Goal: Task Accomplishment & Management: Manage account settings

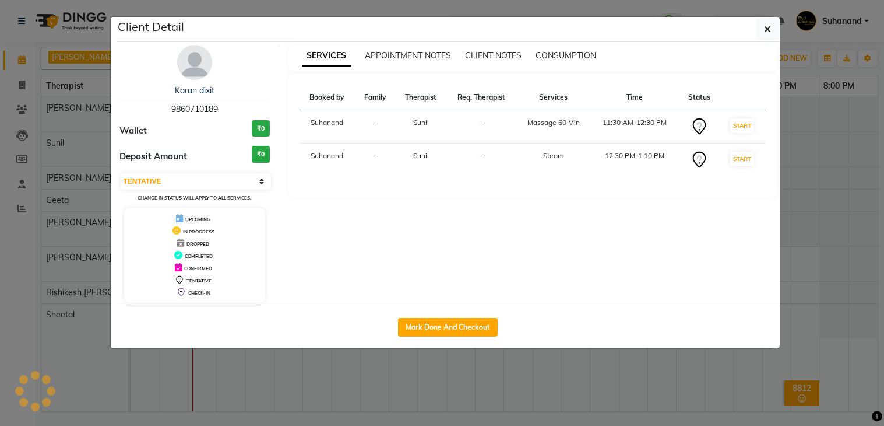
select select "7"
click at [199, 88] on link "Karan dixit" at bounding box center [195, 90] width 40 height 10
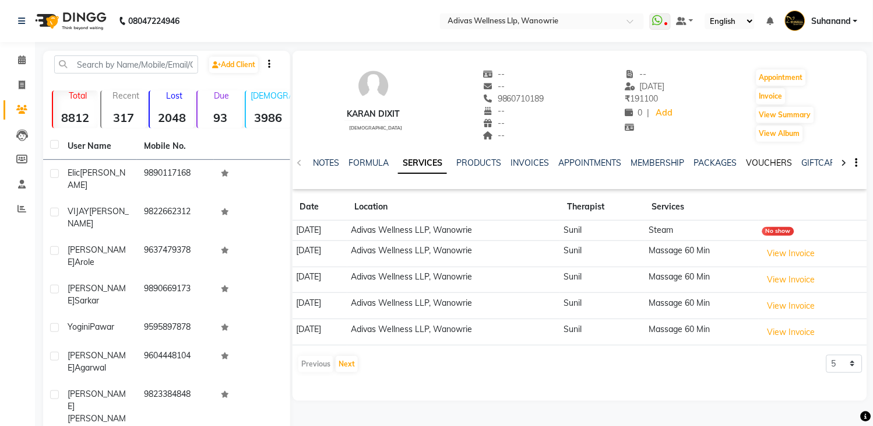
click at [760, 161] on link "VOUCHERS" at bounding box center [770, 162] width 46 height 10
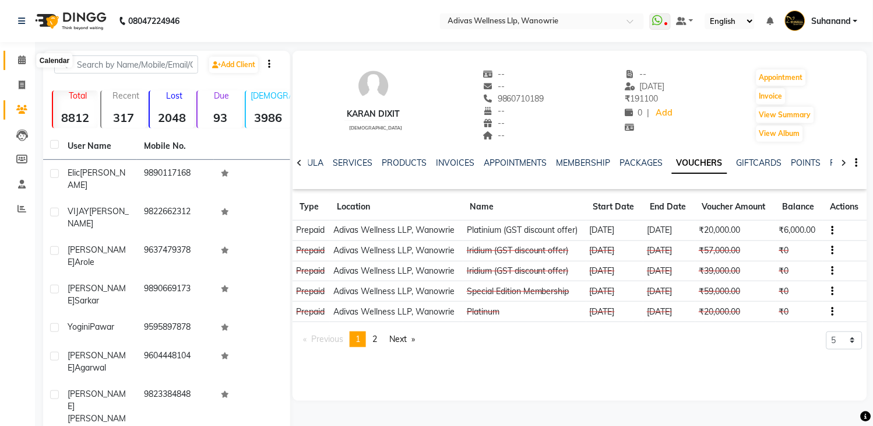
click at [22, 62] on icon at bounding box center [22, 59] width 8 height 9
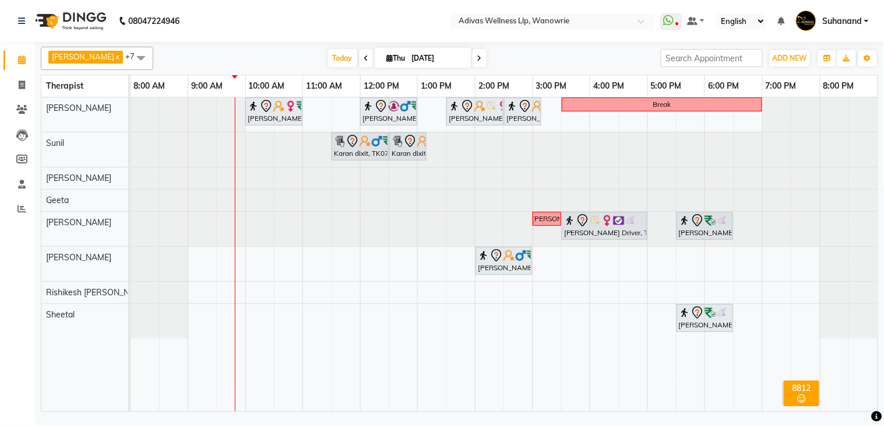
click at [884, 299] on div "[PERSON_NAME] x [PERSON_NAME] x Geeta x [PERSON_NAME] x Rishikesh karande x Sal…" at bounding box center [459, 228] width 849 height 373
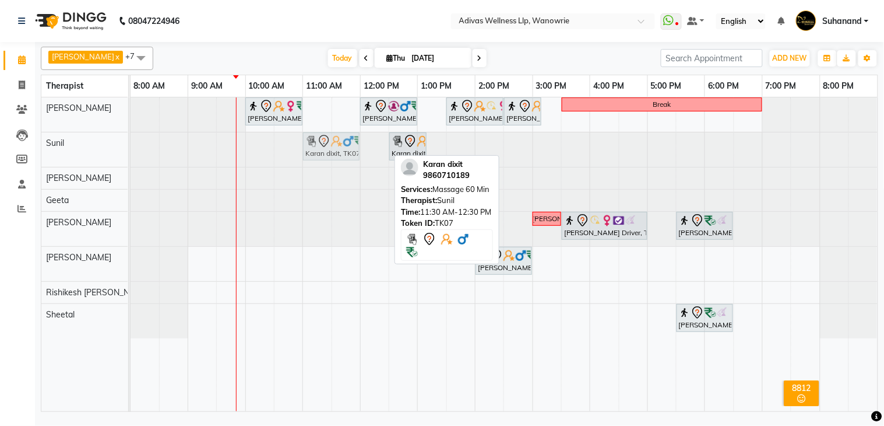
drag, startPoint x: 371, startPoint y: 146, endPoint x: 364, endPoint y: 146, distance: 7.6
click at [131, 146] on div "Karan dixit, TK07, 11:30 AM-12:30 PM, Massage 60 Min Karan dixit, TK07, 12:30 P…" at bounding box center [131, 149] width 0 height 34
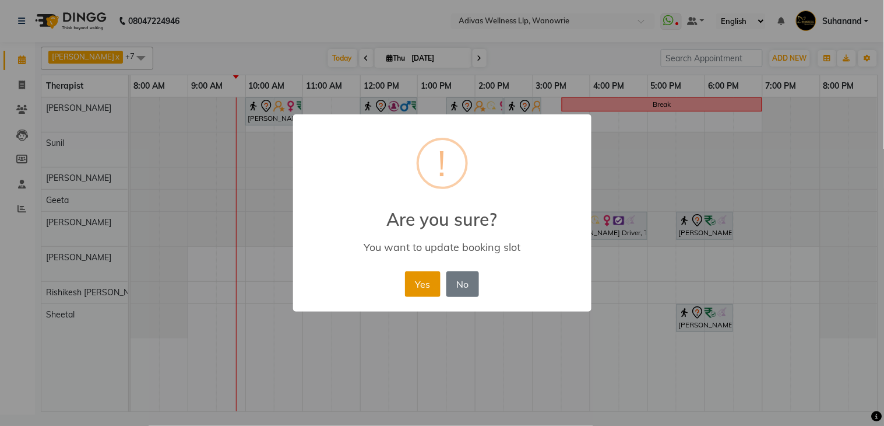
click at [427, 277] on button "Yes" at bounding box center [423, 284] width 36 height 26
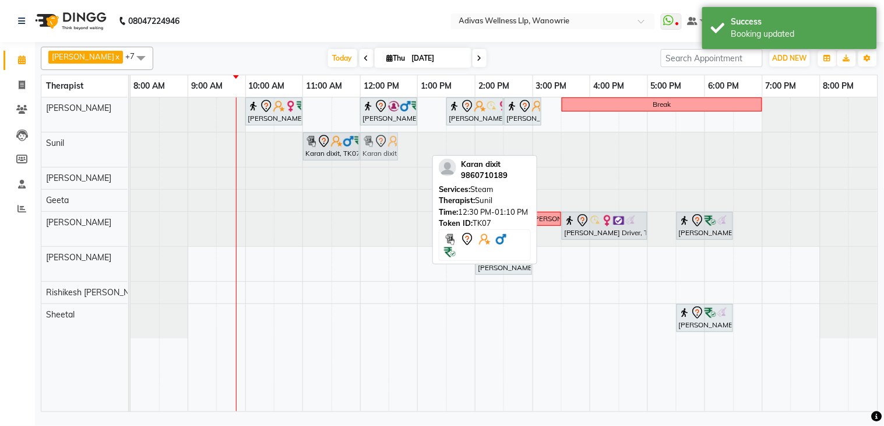
drag, startPoint x: 406, startPoint y: 147, endPoint x: 399, endPoint y: 147, distance: 6.4
click at [131, 148] on div "Karan dixit, TK07, 11:00 AM-12:00 PM, Massage 60 Min Karan dixit, TK07, 12:30 P…" at bounding box center [131, 149] width 0 height 34
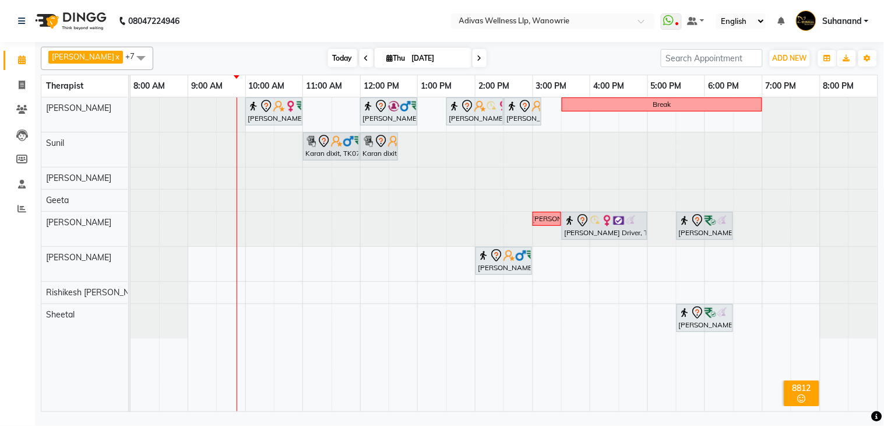
click at [328, 58] on span "Today" at bounding box center [342, 58] width 29 height 18
click at [409, 54] on input "[DATE]" at bounding box center [438, 58] width 58 height 17
select select "9"
select select "2025"
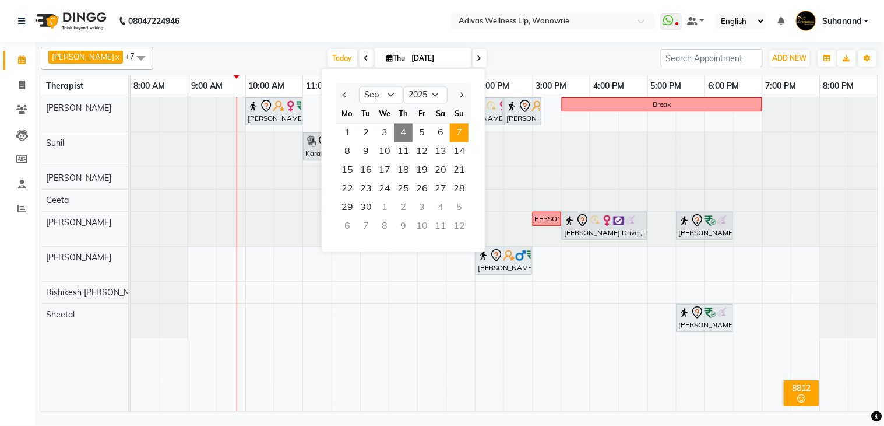
click at [459, 131] on span "7" at bounding box center [459, 133] width 19 height 19
type input "[DATE]"
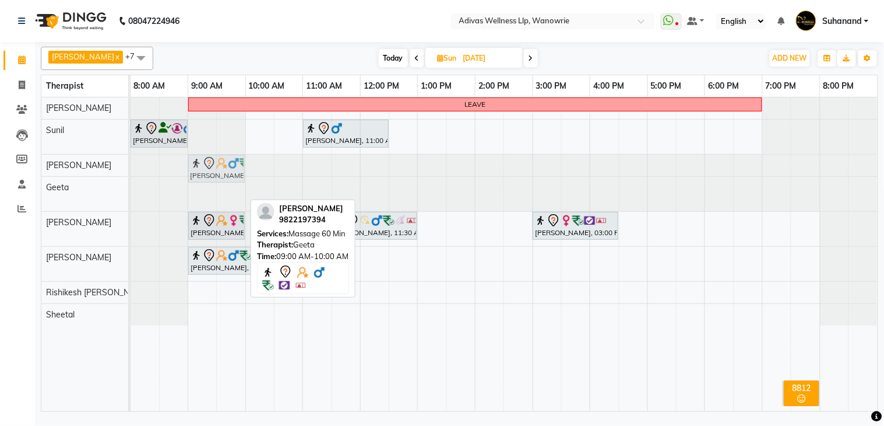
drag, startPoint x: 211, startPoint y: 189, endPoint x: 216, endPoint y: 170, distance: 19.2
click at [216, 170] on tbody "LEAVE [PERSON_NAME], 08:00 AM-09:00 AM, Massage 60 Min [PERSON_NAME] Dhagai, 11…" at bounding box center [504, 211] width 747 height 228
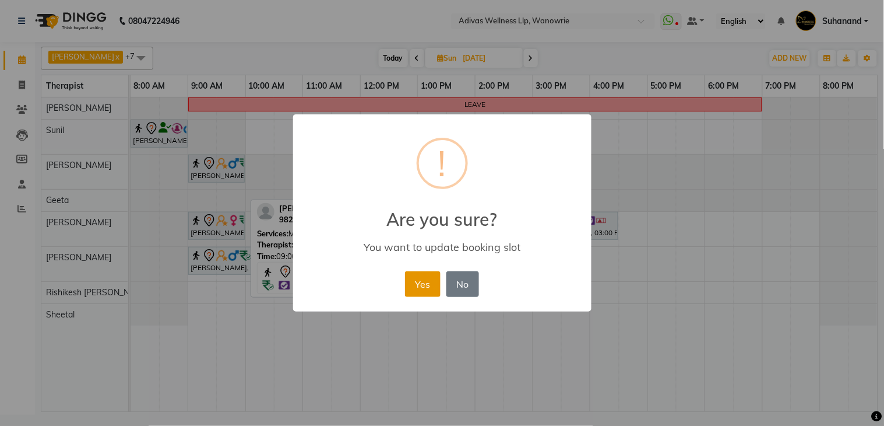
click at [421, 286] on button "Yes" at bounding box center [423, 284] width 36 height 26
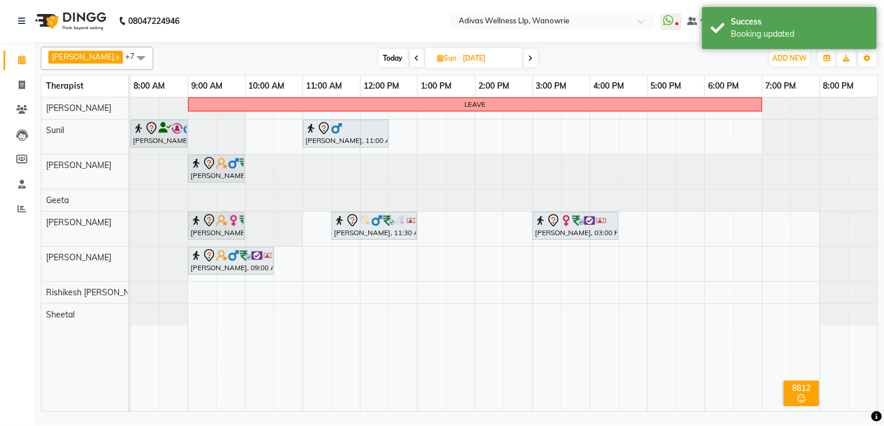
click at [363, 289] on div "LEAVE [PERSON_NAME], 08:00 AM-09:00 AM, Massage 60 Min [PERSON_NAME] Dhagai, 11…" at bounding box center [504, 254] width 747 height 314
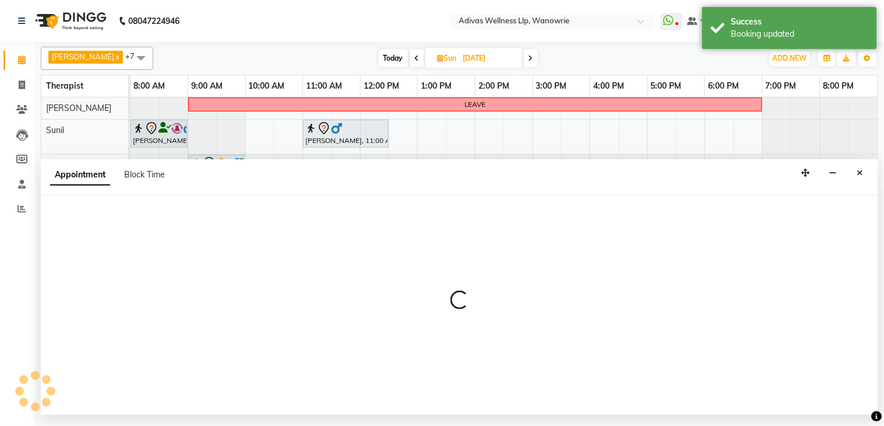
select select "71736"
select select "720"
select select "tentative"
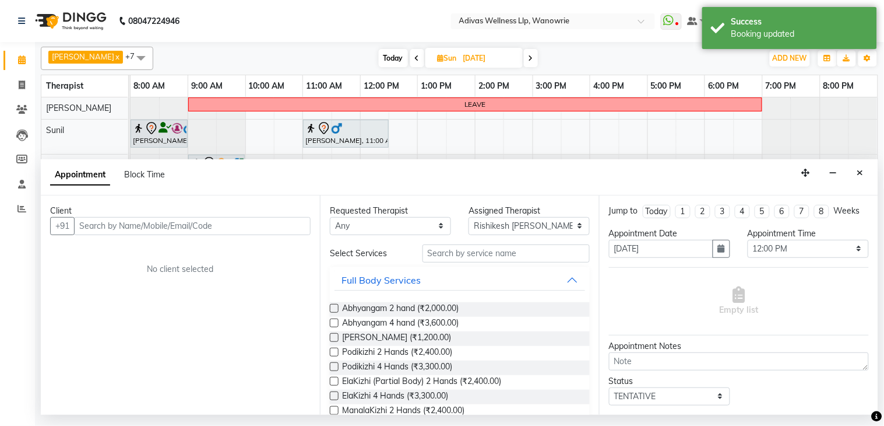
click at [188, 224] on input "text" at bounding box center [192, 226] width 237 height 18
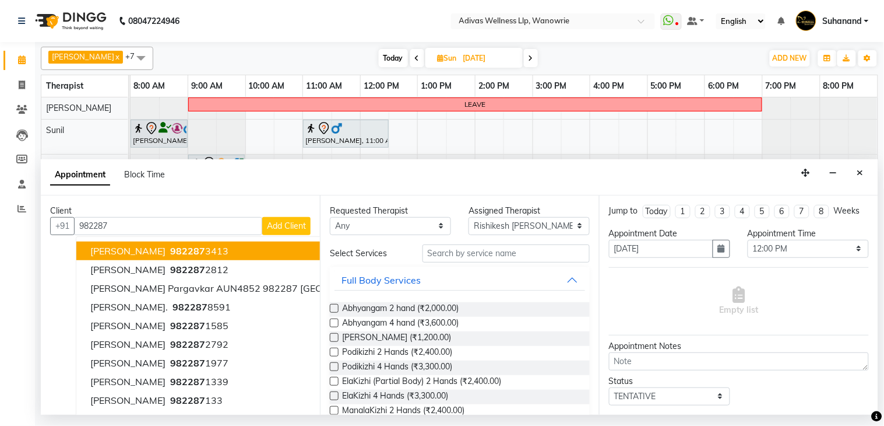
click at [194, 247] on button "[PERSON_NAME] 982287 3413" at bounding box center [275, 250] width 398 height 19
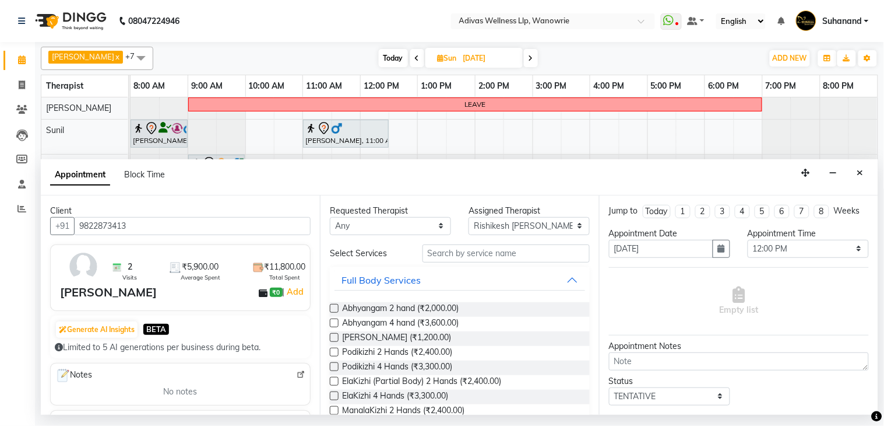
type input "9822873413"
click at [391, 226] on select "Any [PERSON_NAME] [PERSON_NAME] [PERSON_NAME] [PERSON_NAME] [PERSON_NAME] Rishi…" at bounding box center [390, 226] width 121 height 18
select select "71736"
click at [330, 217] on select "Any [PERSON_NAME] [PERSON_NAME] [PERSON_NAME] [PERSON_NAME] [PERSON_NAME] Rishi…" at bounding box center [390, 226] width 121 height 18
click at [464, 257] on input "text" at bounding box center [506, 253] width 167 height 18
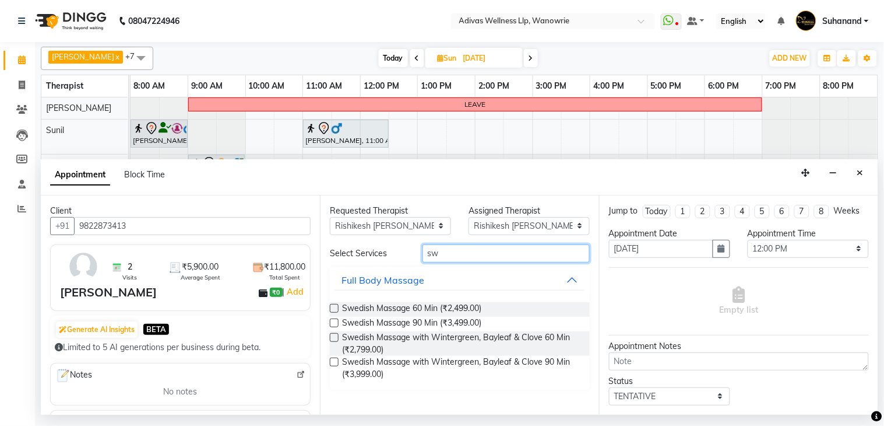
type input "sw"
click at [331, 339] on label at bounding box center [334, 337] width 9 height 9
click at [331, 339] on input "checkbox" at bounding box center [334, 339] width 8 height 8
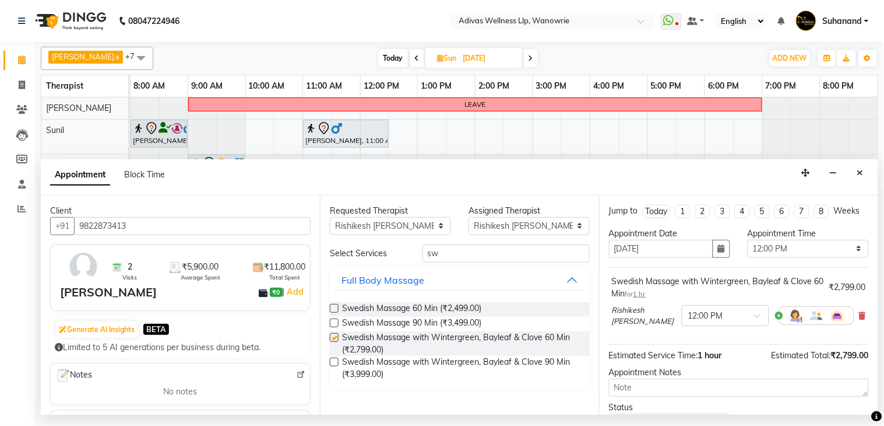
checkbox input "false"
click at [363, 222] on select "Any [PERSON_NAME] [PERSON_NAME] [PERSON_NAME] [PERSON_NAME] [PERSON_NAME] Rishi…" at bounding box center [390, 226] width 121 height 18
select select "87967"
click at [330, 217] on select "Any [PERSON_NAME] [PERSON_NAME] [PERSON_NAME] [PERSON_NAME] [PERSON_NAME] Rishi…" at bounding box center [390, 226] width 121 height 18
select select "87967"
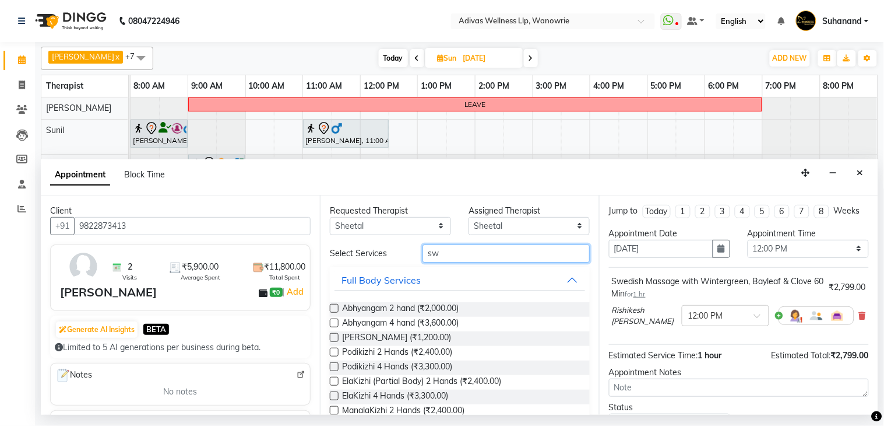
click at [458, 254] on input "sw" at bounding box center [506, 253] width 167 height 18
type input "sw"
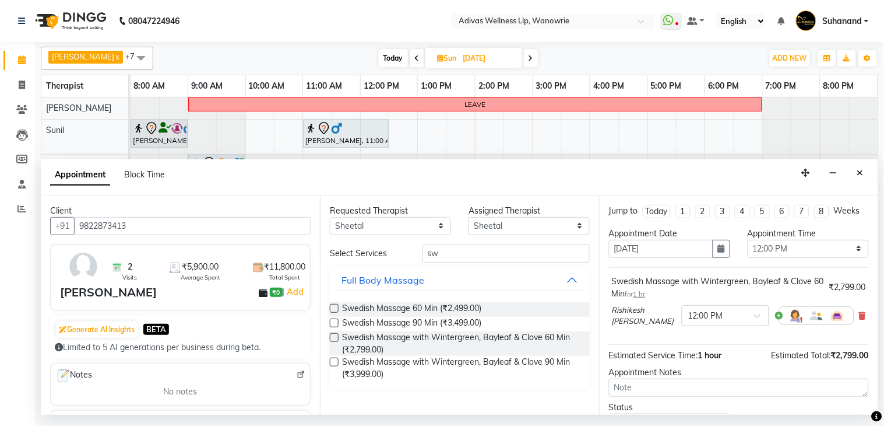
click at [335, 339] on label at bounding box center [334, 337] width 9 height 9
click at [335, 339] on input "checkbox" at bounding box center [334, 339] width 8 height 8
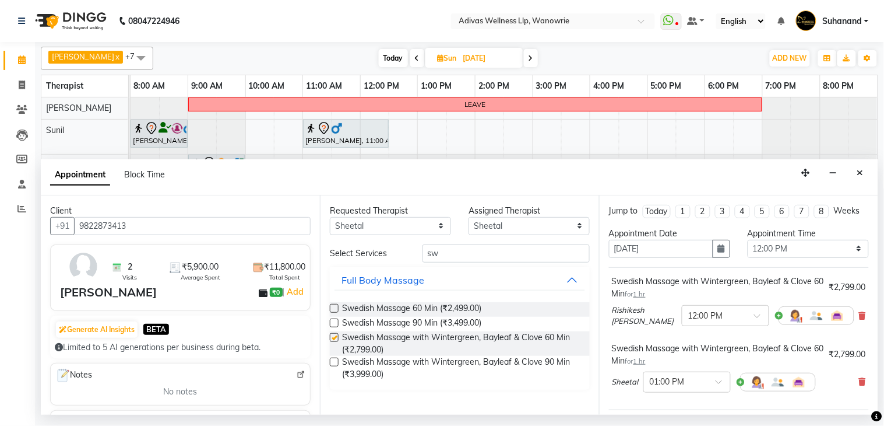
checkbox input "false"
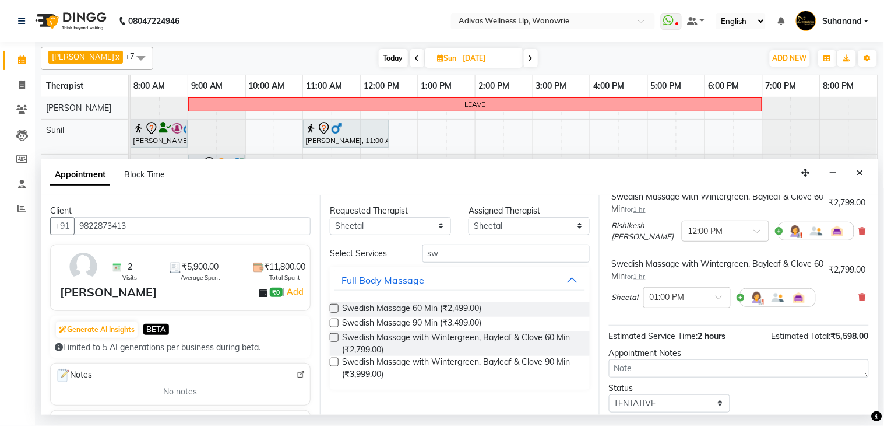
scroll to position [167, 0]
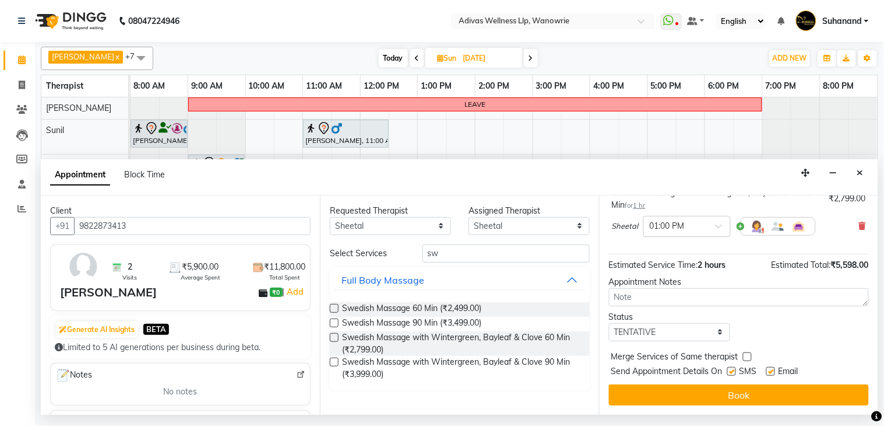
click at [680, 227] on input "text" at bounding box center [675, 225] width 51 height 12
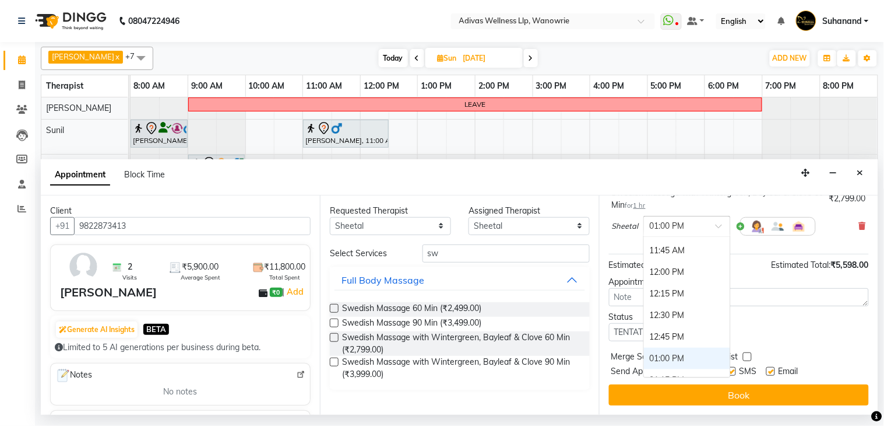
scroll to position [149, 0]
click at [666, 352] on div "12:00 PM" at bounding box center [687, 357] width 86 height 22
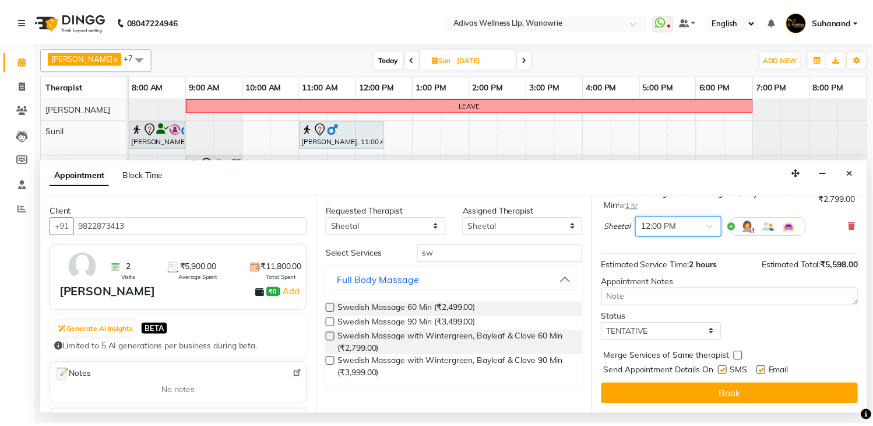
scroll to position [178, 0]
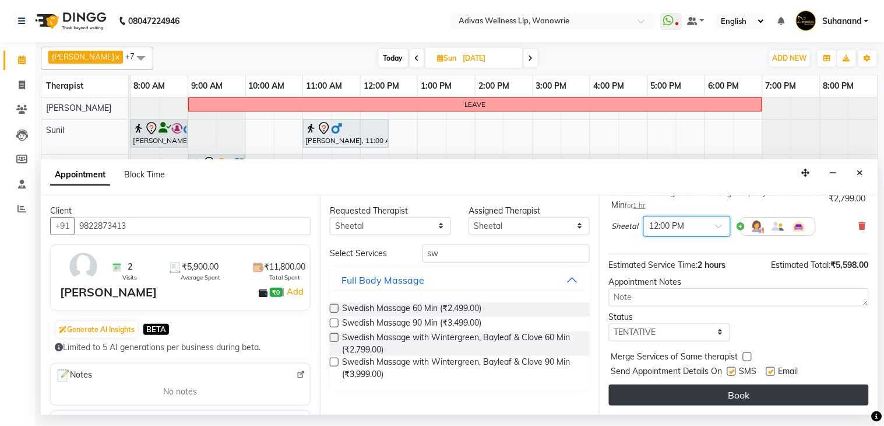
click at [666, 395] on button "Book" at bounding box center [739, 394] width 260 height 21
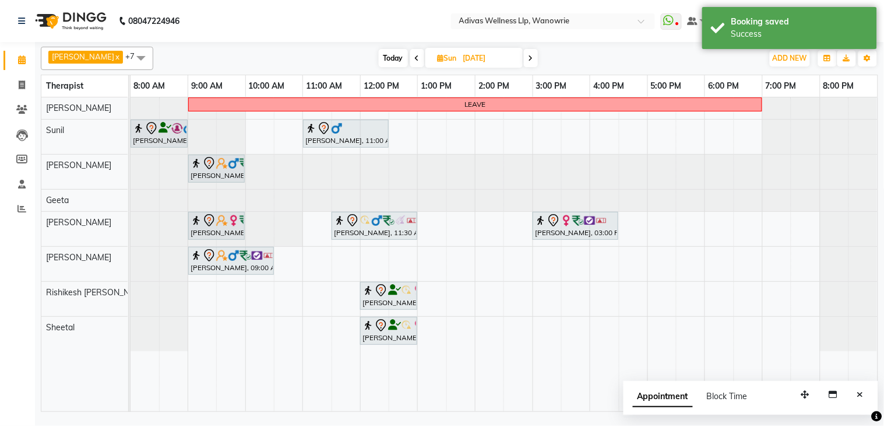
click at [388, 56] on span "Today" at bounding box center [393, 58] width 29 height 18
type input "[DATE]"
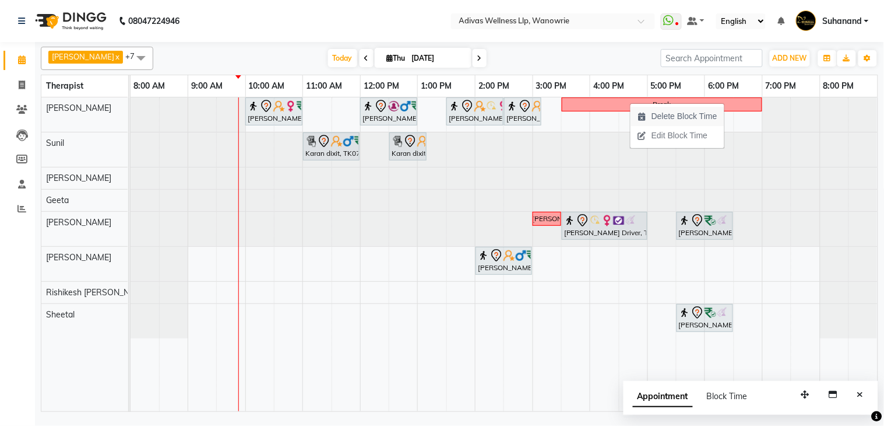
click at [668, 117] on span "Delete Block Time" at bounding box center [685, 116] width 66 height 12
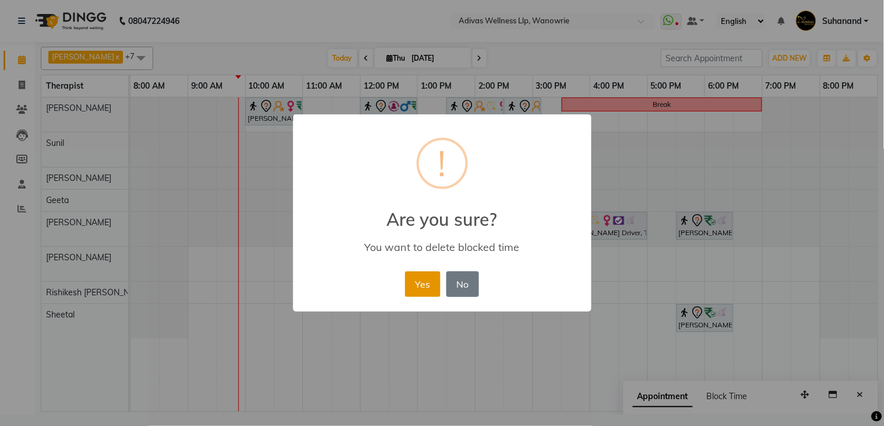
click at [433, 287] on button "Yes" at bounding box center [423, 284] width 36 height 26
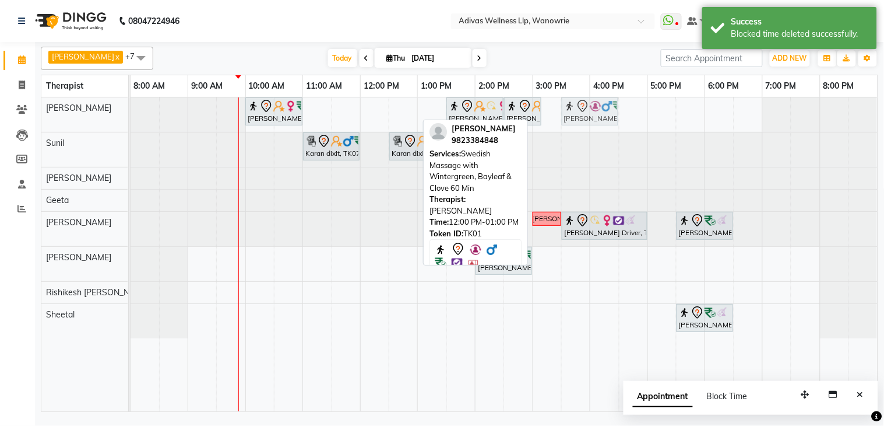
drag, startPoint x: 378, startPoint y: 110, endPoint x: 575, endPoint y: 124, distance: 198.2
click at [131, 124] on div "[PERSON_NAME], TK03, 10:00 AM-11:00 AM, Massage 60 [PERSON_NAME], TK01, 12:00 P…" at bounding box center [131, 114] width 0 height 34
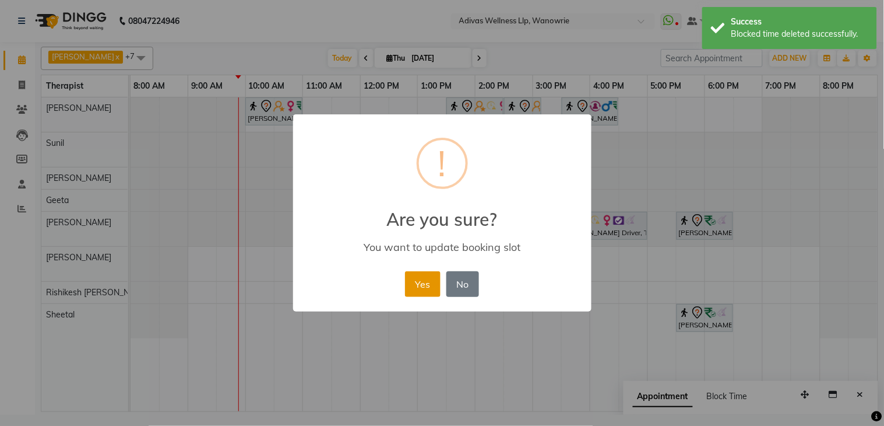
click at [426, 289] on button "Yes" at bounding box center [423, 284] width 36 height 26
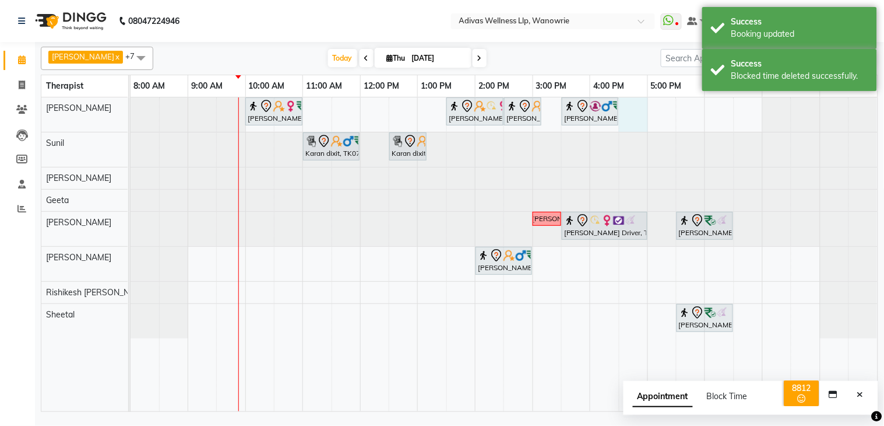
click at [636, 107] on div "[PERSON_NAME], TK03, 10:00 AM-11:00 AM, Massage 60 Min [PERSON_NAME], TK05, 01:…" at bounding box center [504, 254] width 747 height 314
select select "17276"
select select "tentative"
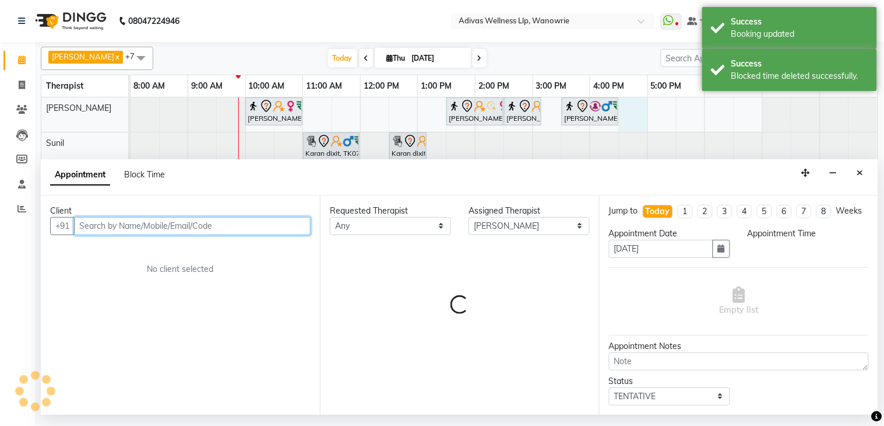
select select "990"
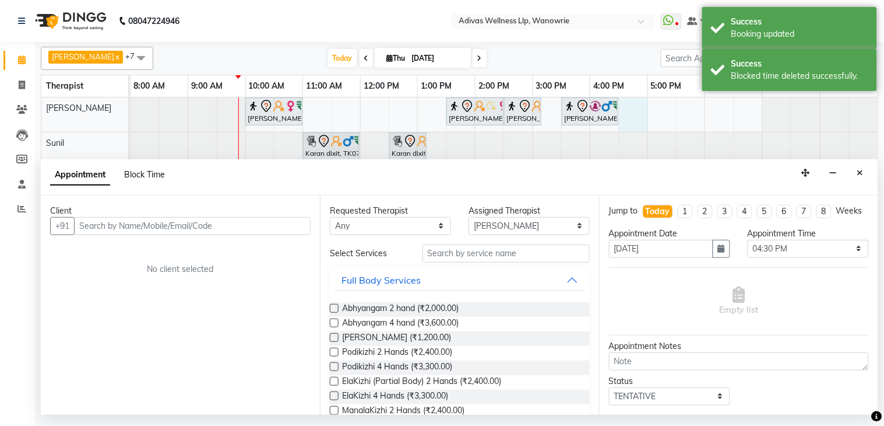
click at [153, 175] on span "Block Time" at bounding box center [144, 174] width 41 height 10
select select "17276"
select select "990"
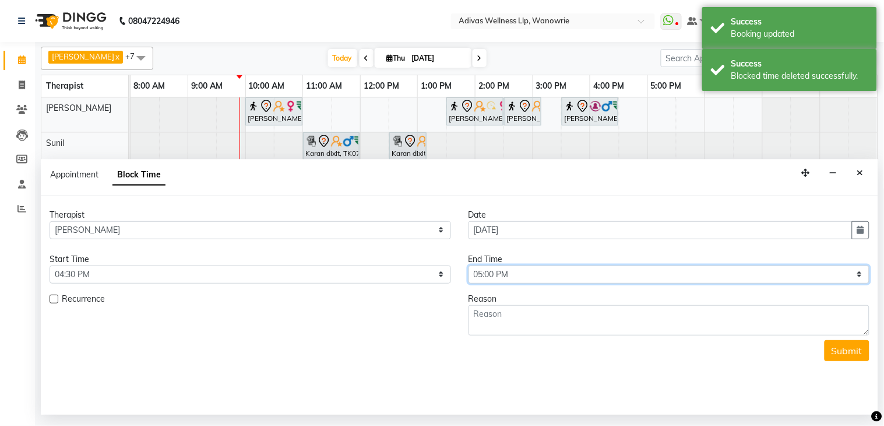
click at [507, 276] on select "Select 09:00 AM 09:15 AM 09:30 AM 09:45 AM 10:00 AM 10:15 AM 10:30 AM 10:45 AM …" at bounding box center [670, 274] width 402 height 18
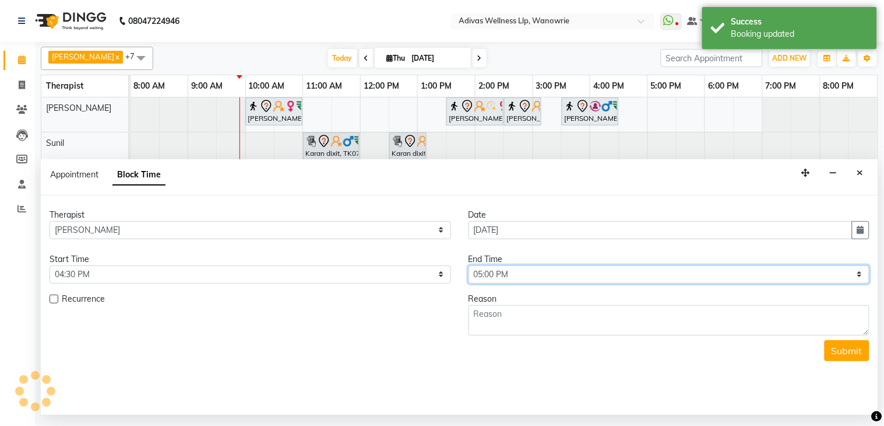
select select "1200"
click at [469, 265] on select "Select 09:00 AM 09:15 AM 09:30 AM 09:45 AM 10:00 AM 10:15 AM 10:30 AM 10:45 AM …" at bounding box center [670, 274] width 402 height 18
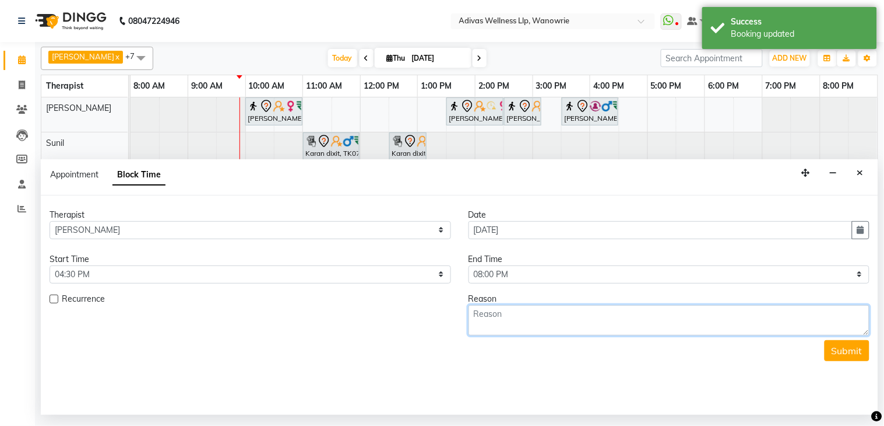
click at [518, 329] on textarea at bounding box center [670, 320] width 402 height 30
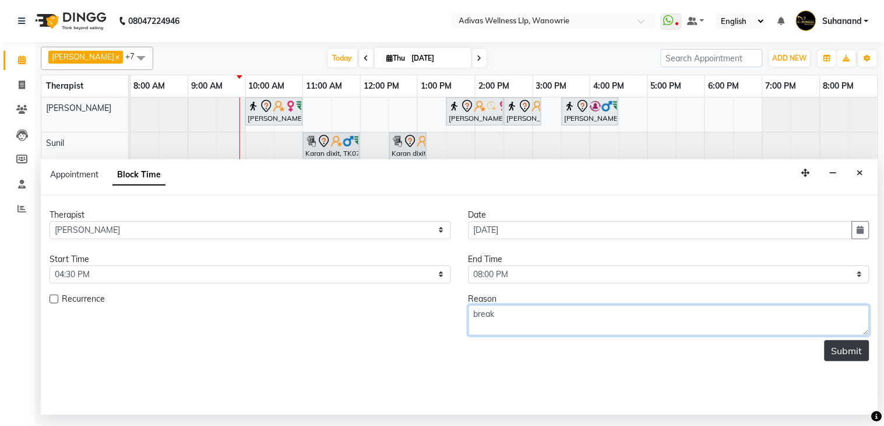
type textarea "break"
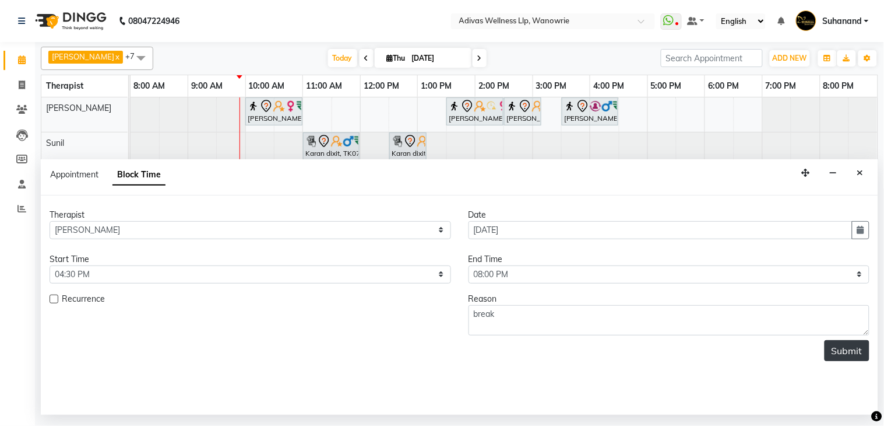
click at [846, 351] on button "Submit" at bounding box center [847, 350] width 45 height 21
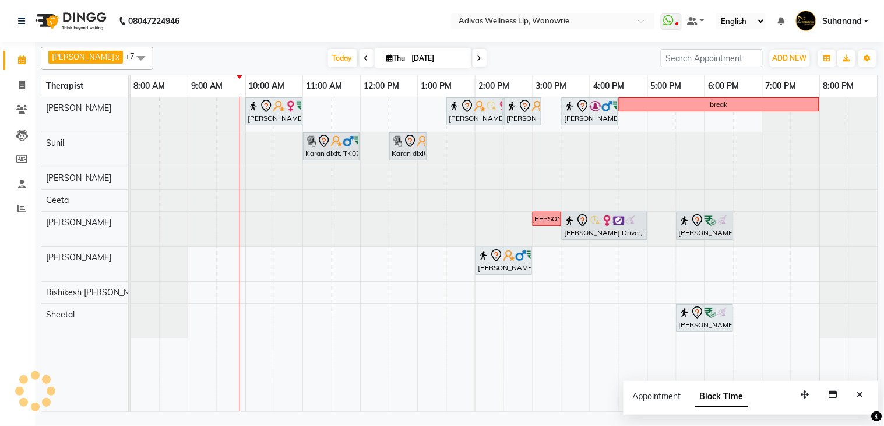
click at [409, 55] on input "[DATE]" at bounding box center [438, 58] width 58 height 17
select select "9"
select select "2025"
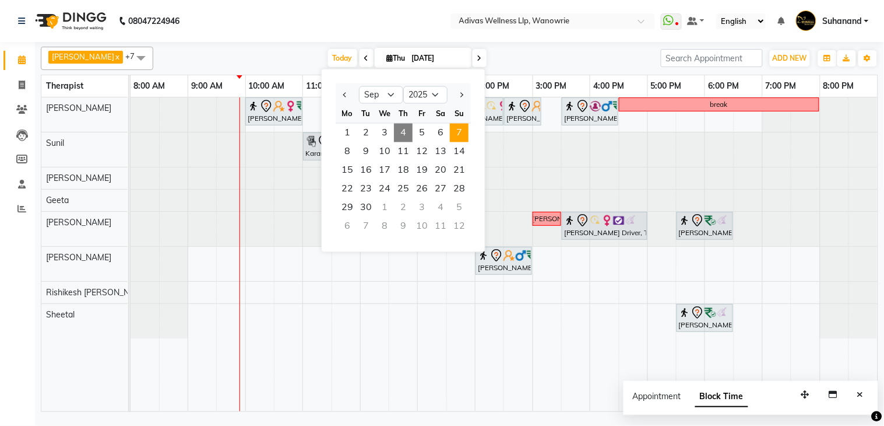
click at [454, 128] on span "7" at bounding box center [459, 133] width 19 height 19
type input "[DATE]"
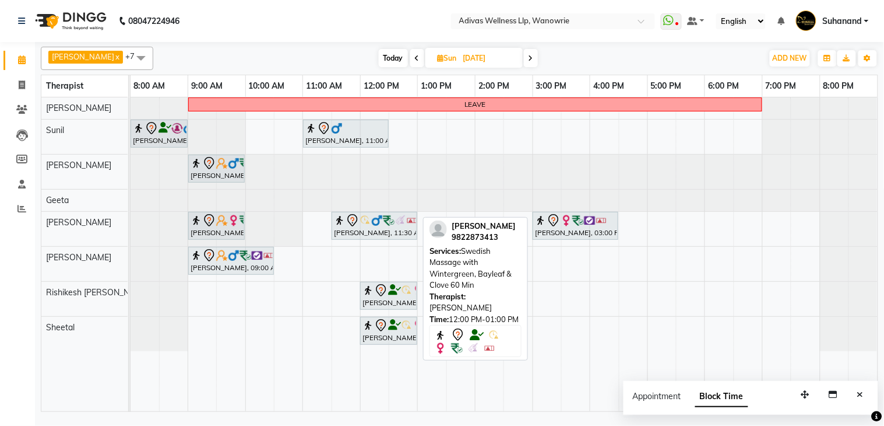
click at [394, 297] on div at bounding box center [389, 290] width 52 height 14
select select "7"
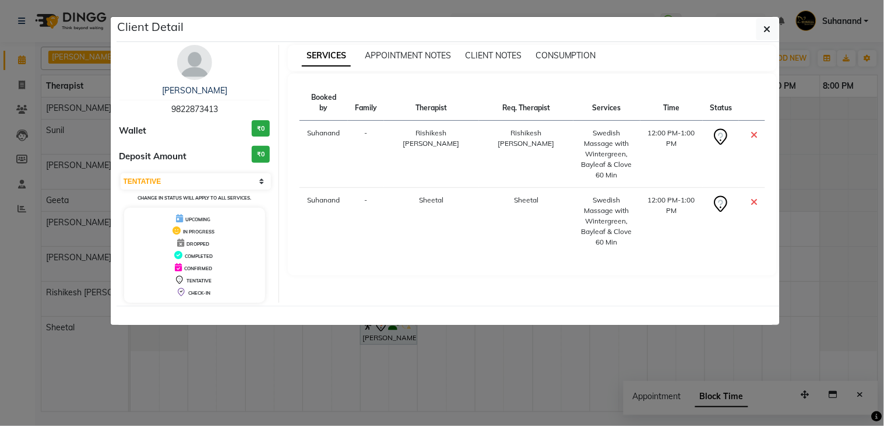
click at [212, 95] on div "[PERSON_NAME]" at bounding box center [195, 91] width 151 height 12
click at [202, 91] on link "[PERSON_NAME]" at bounding box center [194, 90] width 65 height 10
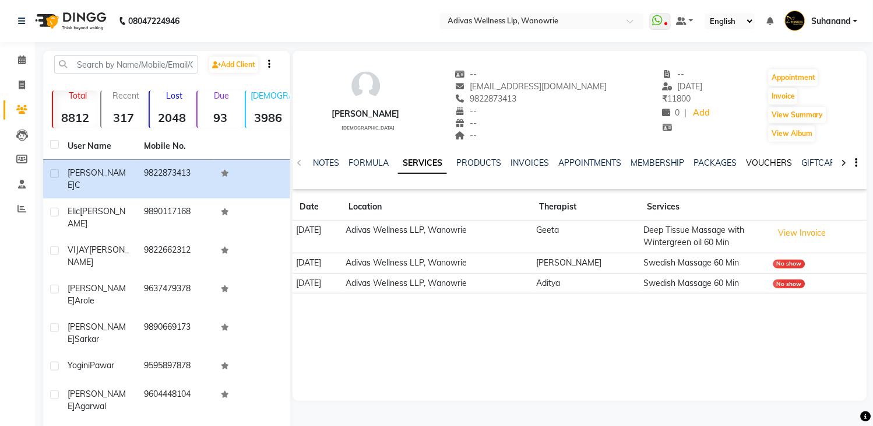
click at [757, 161] on link "VOUCHERS" at bounding box center [770, 162] width 46 height 10
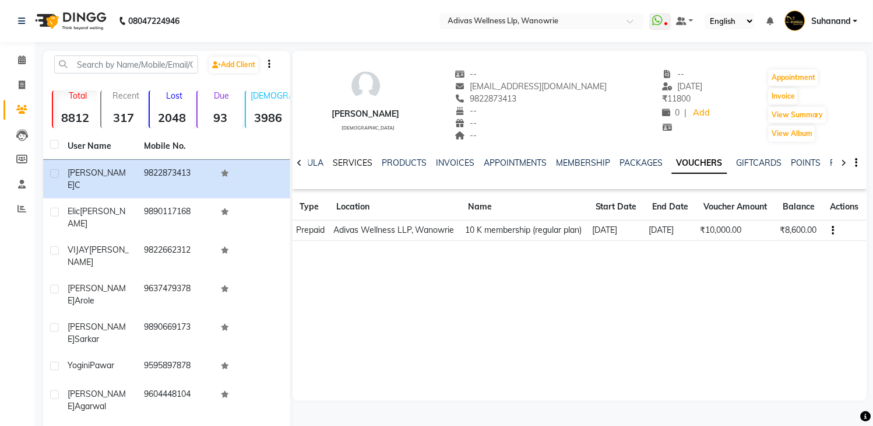
click at [349, 158] on link "SERVICES" at bounding box center [353, 162] width 40 height 10
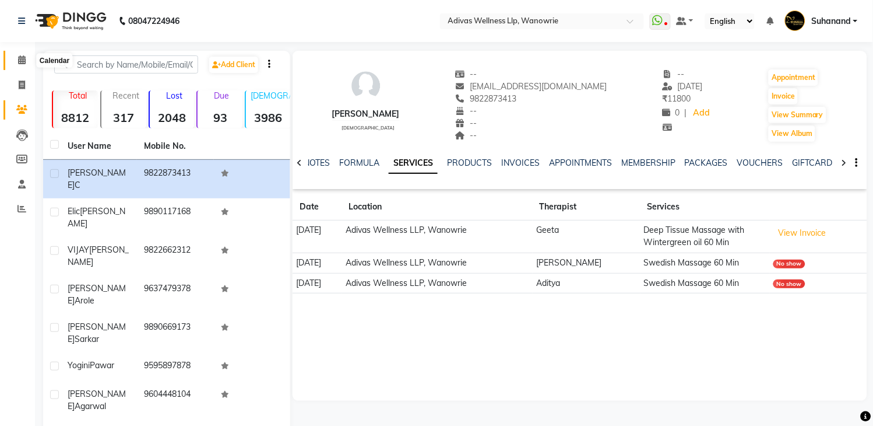
click at [21, 62] on icon at bounding box center [22, 59] width 8 height 9
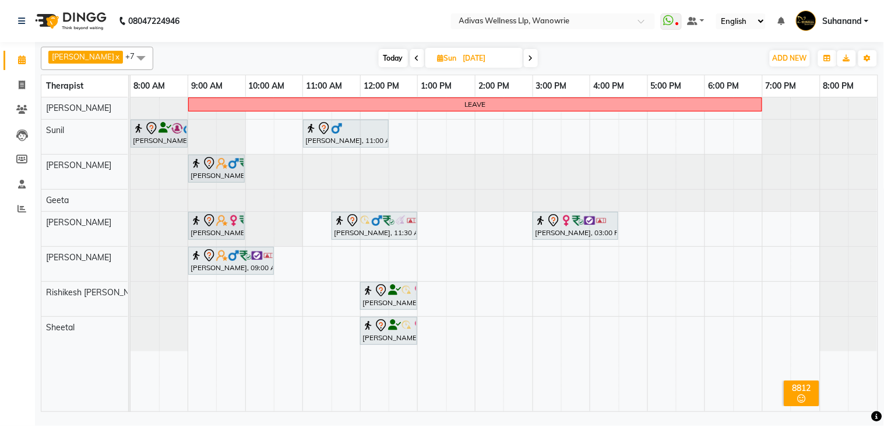
click at [392, 53] on span "Today" at bounding box center [393, 58] width 29 height 18
type input "[DATE]"
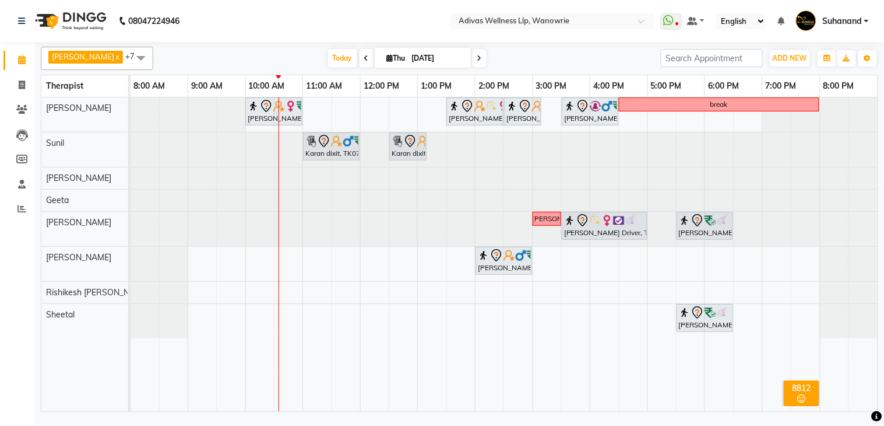
click at [391, 406] on td at bounding box center [403, 254] width 29 height 314
click at [23, 87] on icon at bounding box center [22, 84] width 6 height 9
select select "service"
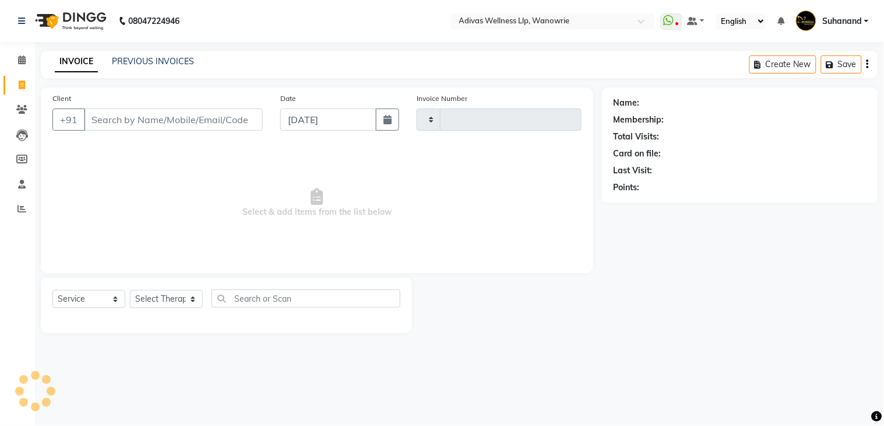
type input "1694"
select select "4294"
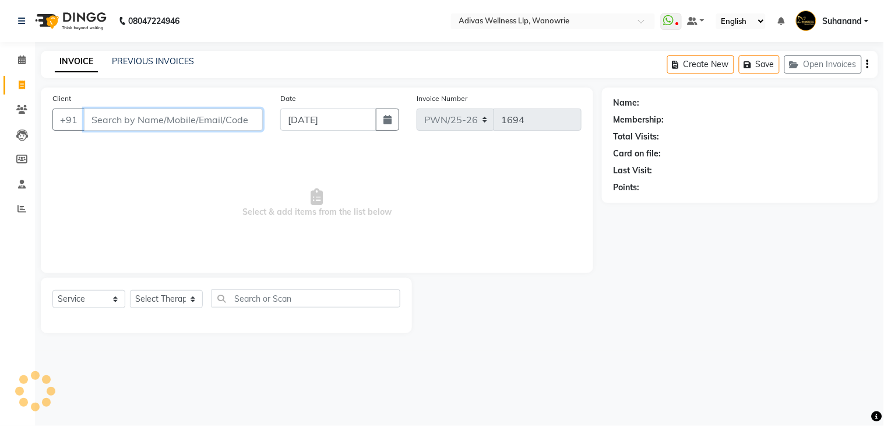
click at [230, 121] on input "Client" at bounding box center [173, 119] width 179 height 22
select select "P"
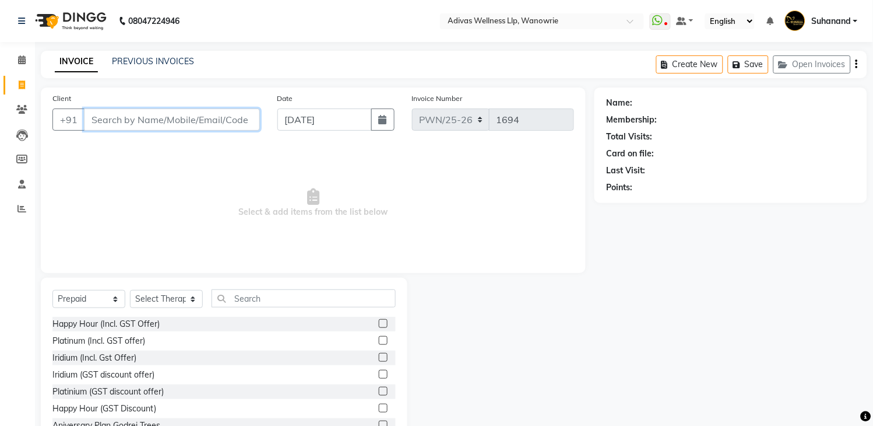
click at [230, 121] on input "Client" at bounding box center [172, 119] width 176 height 22
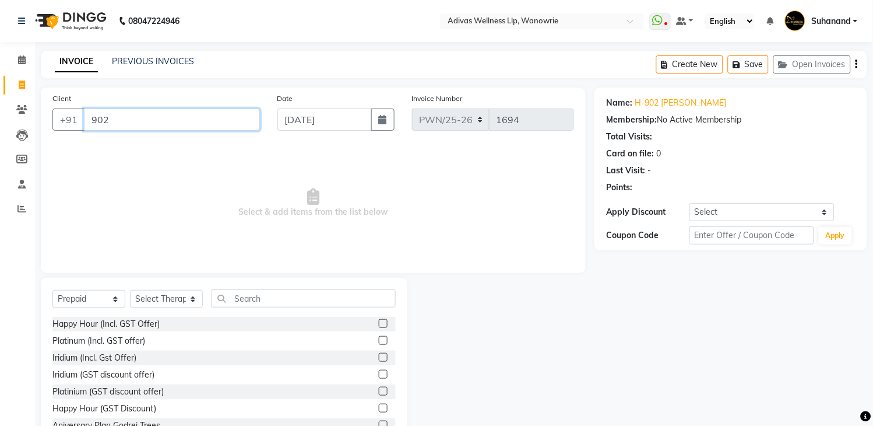
click at [230, 121] on input "902" at bounding box center [172, 119] width 176 height 22
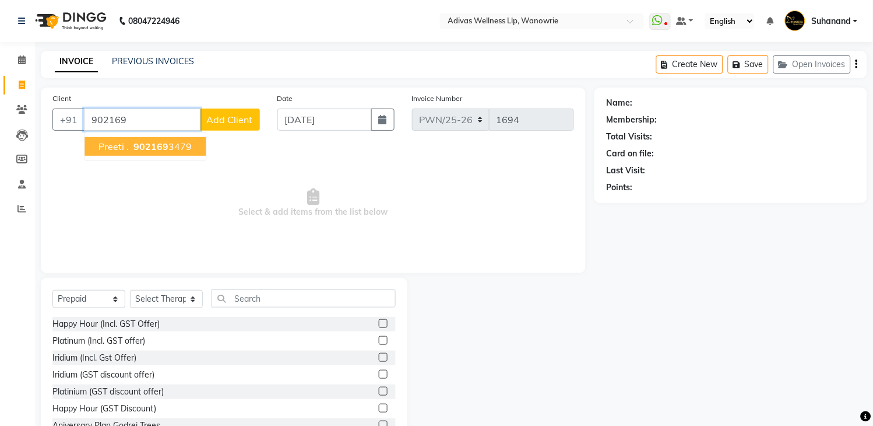
click at [198, 146] on button "preeti . 902169 3479" at bounding box center [145, 146] width 121 height 19
type input "9021693479"
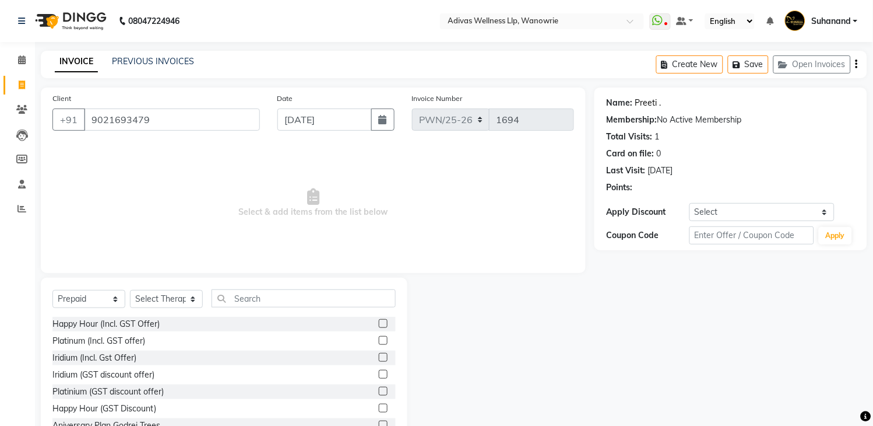
click at [650, 100] on link "Preeti ." at bounding box center [648, 103] width 26 height 12
click at [18, 61] on icon at bounding box center [22, 59] width 8 height 9
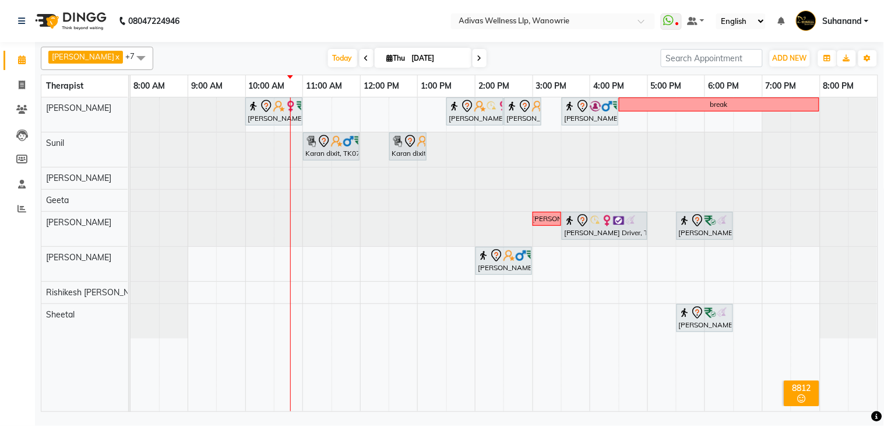
click at [360, 57] on span at bounding box center [367, 58] width 14 height 18
type input "[DATE]"
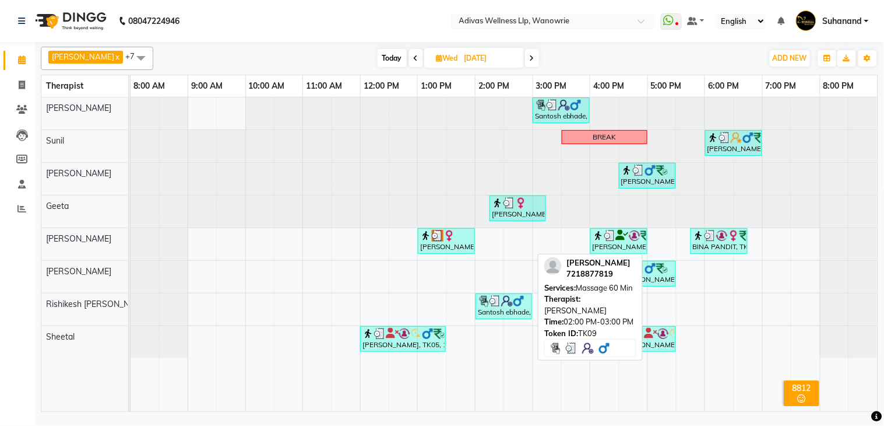
click at [497, 304] on img at bounding box center [496, 301] width 12 height 12
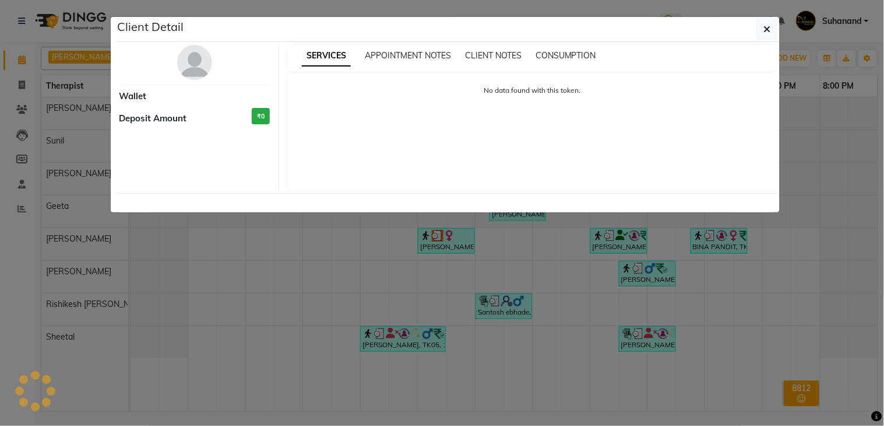
select select "3"
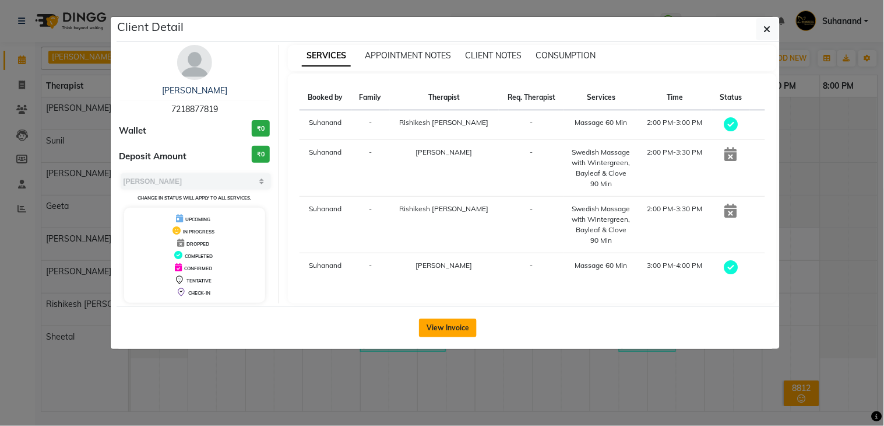
click at [440, 323] on button "View Invoice" at bounding box center [448, 327] width 58 height 19
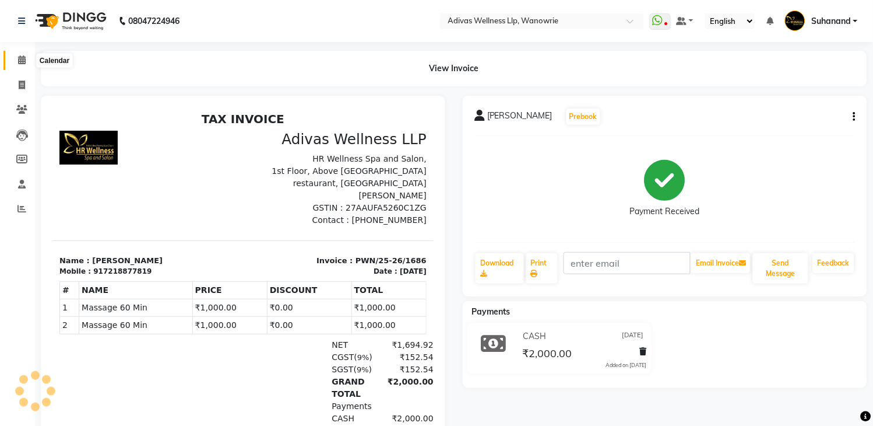
click at [19, 59] on icon at bounding box center [22, 59] width 8 height 9
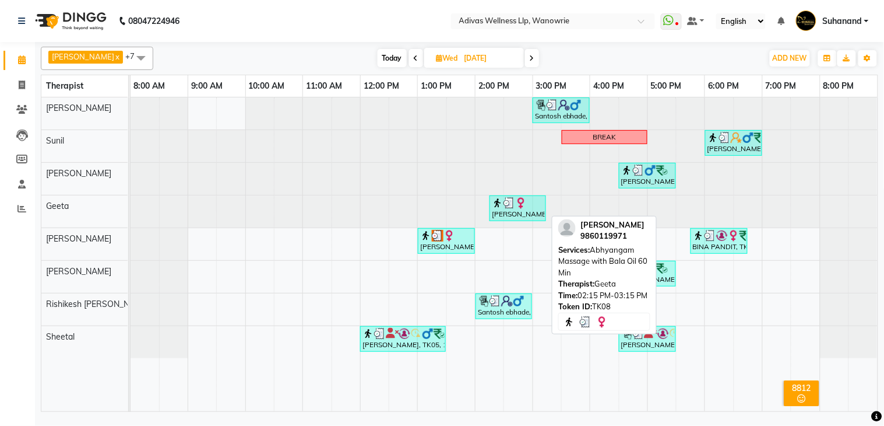
click at [517, 207] on img at bounding box center [521, 203] width 12 height 12
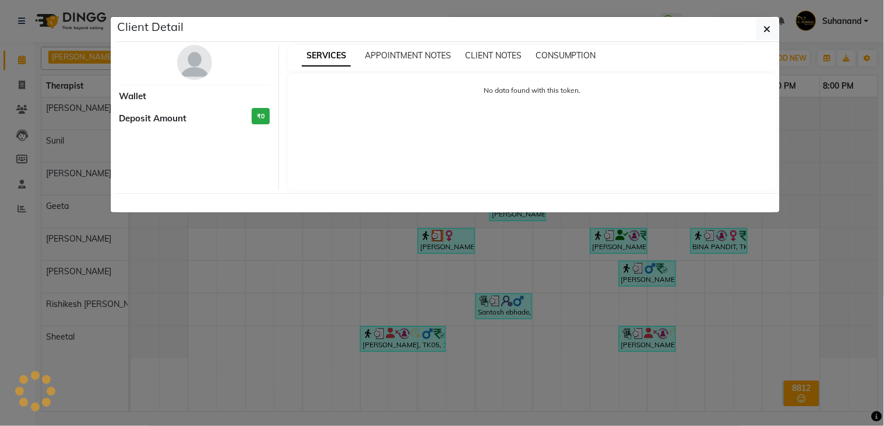
select select "3"
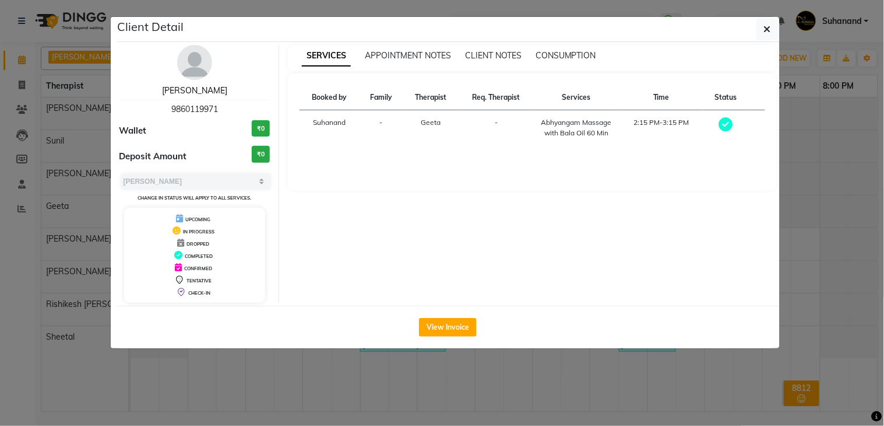
click at [227, 93] on link "[PERSON_NAME]" at bounding box center [194, 90] width 65 height 10
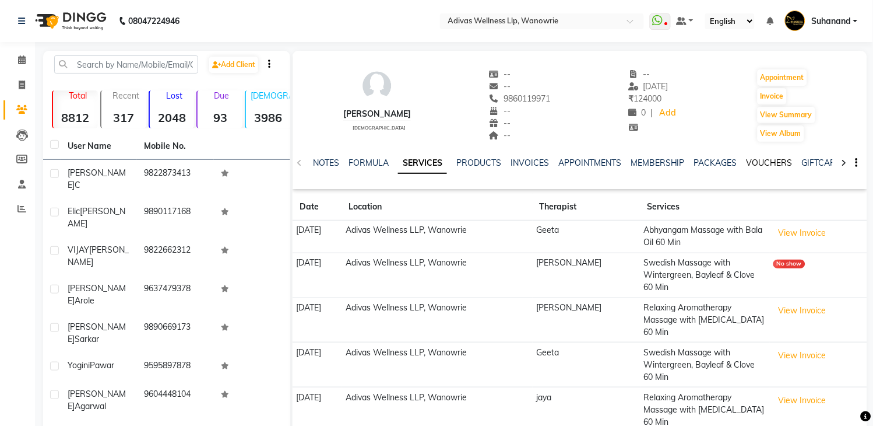
click at [754, 161] on link "VOUCHERS" at bounding box center [770, 162] width 46 height 10
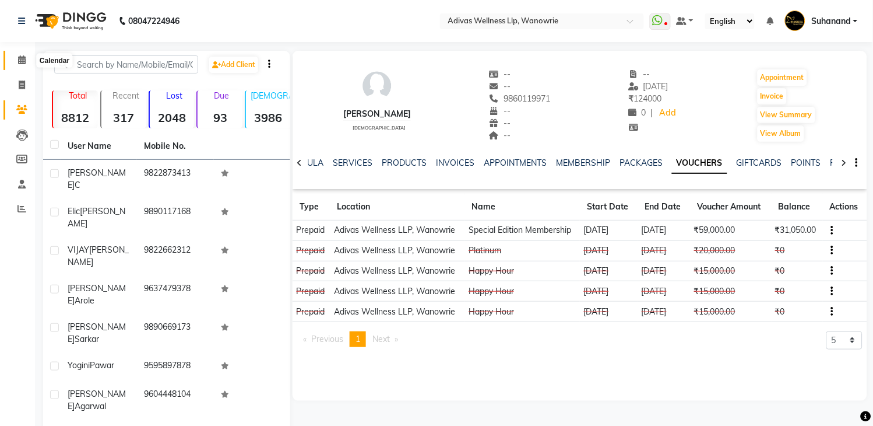
click at [20, 60] on icon at bounding box center [22, 59] width 8 height 9
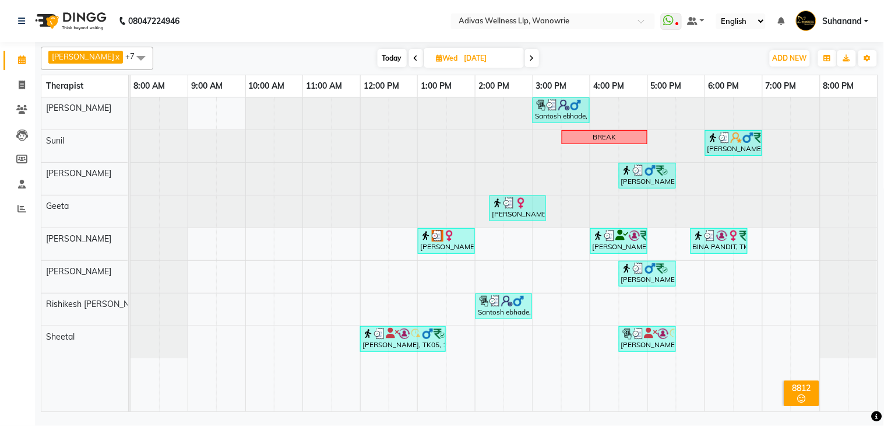
click at [385, 62] on span "Today" at bounding box center [392, 58] width 29 height 18
type input "[DATE]"
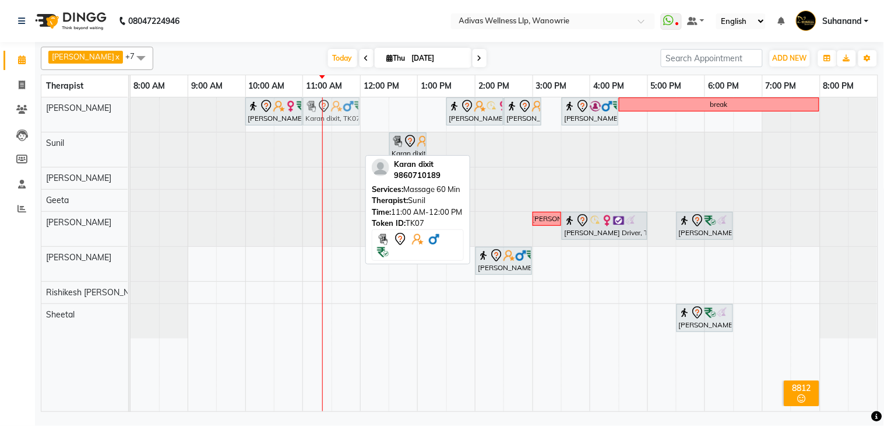
drag, startPoint x: 337, startPoint y: 150, endPoint x: 346, endPoint y: 118, distance: 32.8
click at [346, 118] on tbody "[PERSON_NAME], TK03, 10:00 AM-11:00 AM, Massage 60 Min [PERSON_NAME], TK05, 01:…" at bounding box center [504, 217] width 747 height 241
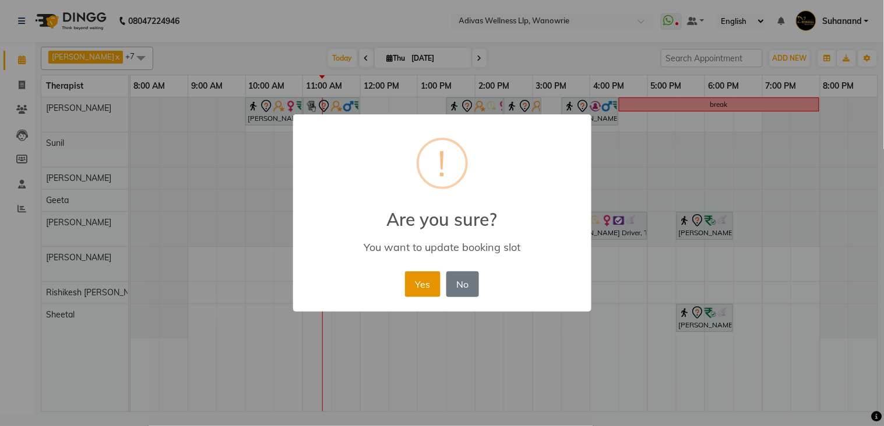
click at [433, 279] on button "Yes" at bounding box center [423, 284] width 36 height 26
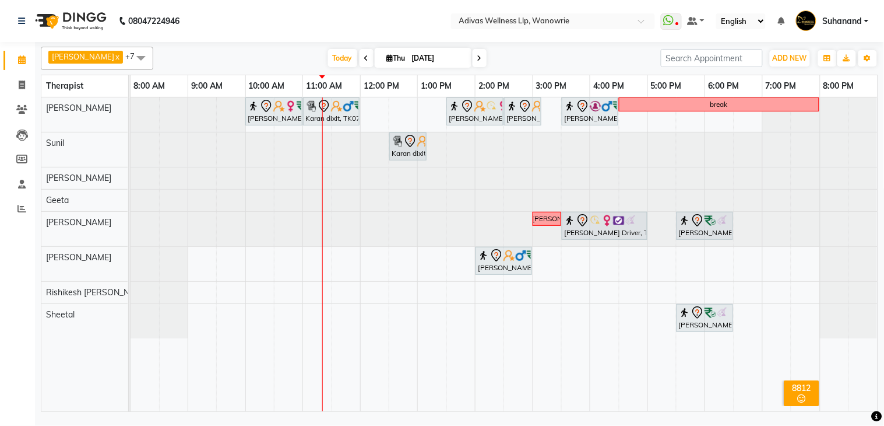
click at [409, 54] on input "[DATE]" at bounding box center [438, 58] width 58 height 17
select select "9"
select select "2025"
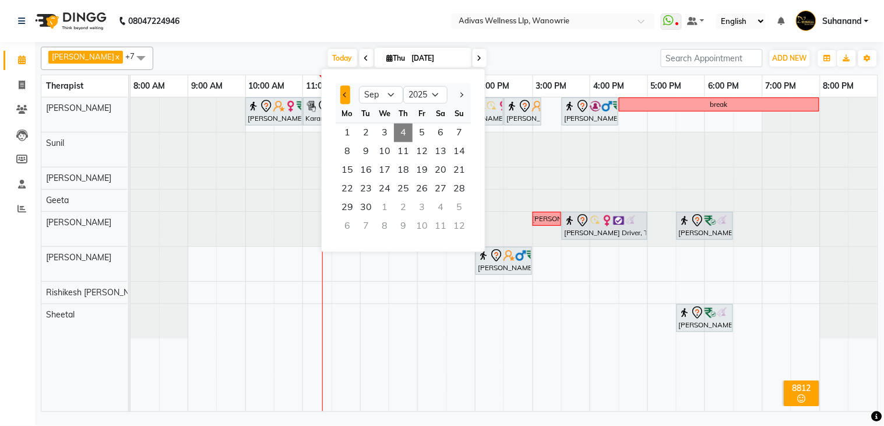
click at [346, 92] on button "Previous month" at bounding box center [345, 95] width 10 height 19
select select "8"
click at [416, 150] on span "8" at bounding box center [422, 151] width 19 height 19
type input "[DATE]"
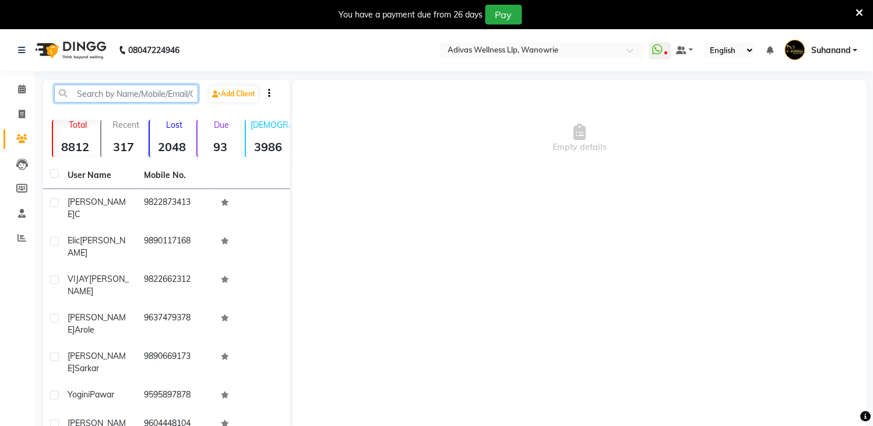
click at [160, 94] on input "text" at bounding box center [126, 94] width 144 height 18
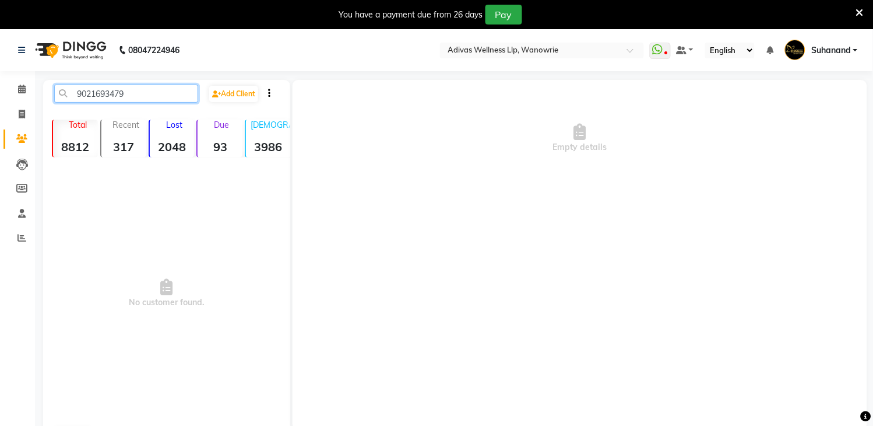
click at [79, 95] on input "9021693479" at bounding box center [126, 94] width 144 height 18
type input "9021693479"
click at [23, 117] on icon at bounding box center [22, 114] width 6 height 9
select select "service"
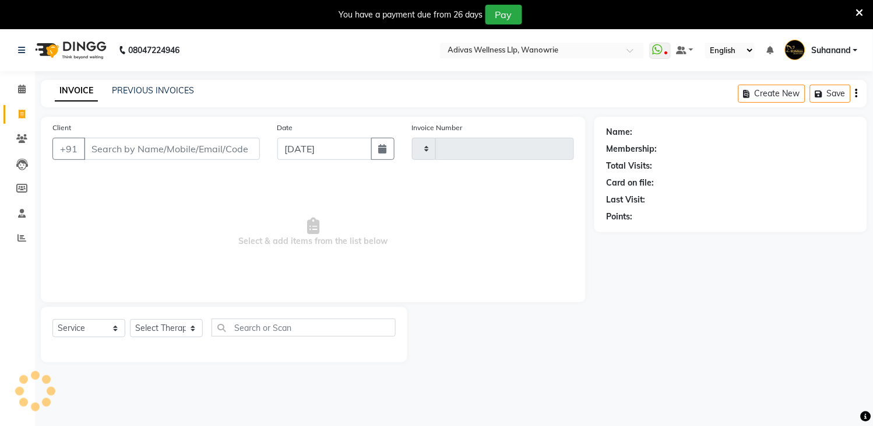
type input "1694"
select select "4294"
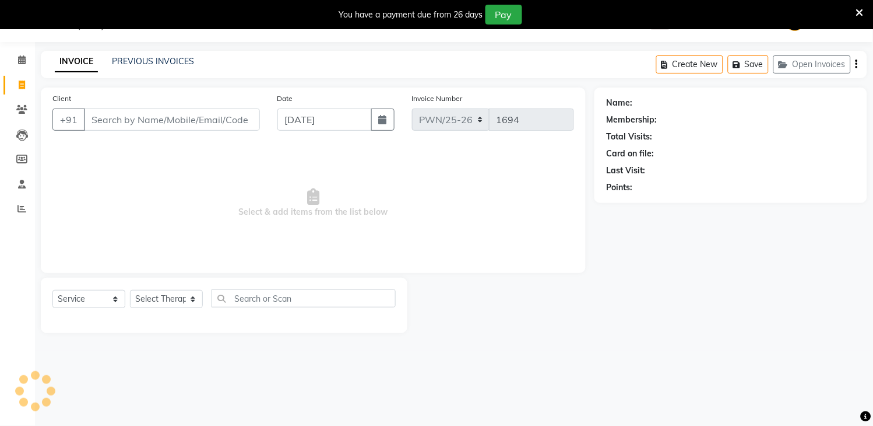
select select "P"
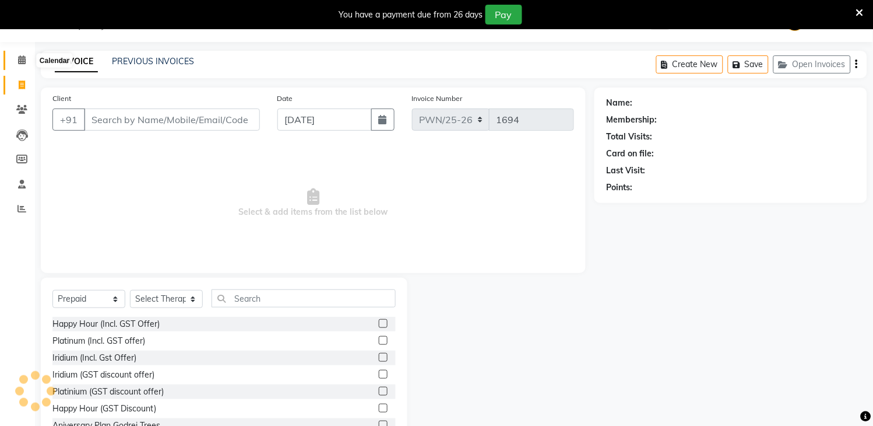
click at [22, 60] on icon at bounding box center [22, 59] width 8 height 9
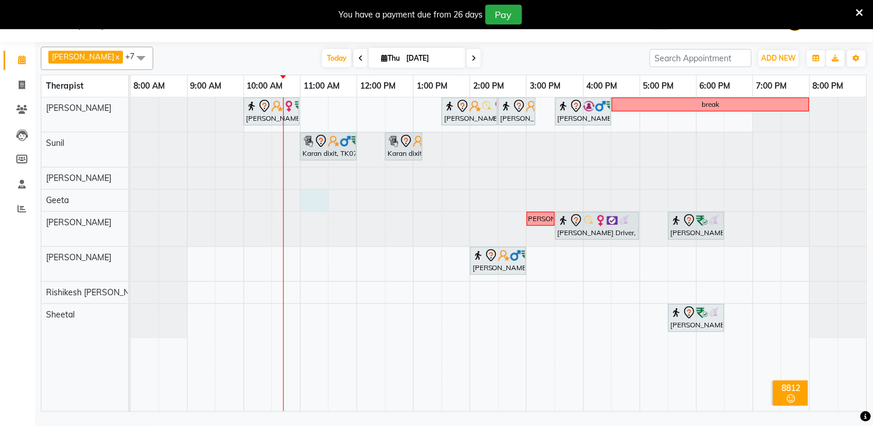
click at [131, 202] on div at bounding box center [131, 200] width 0 height 22
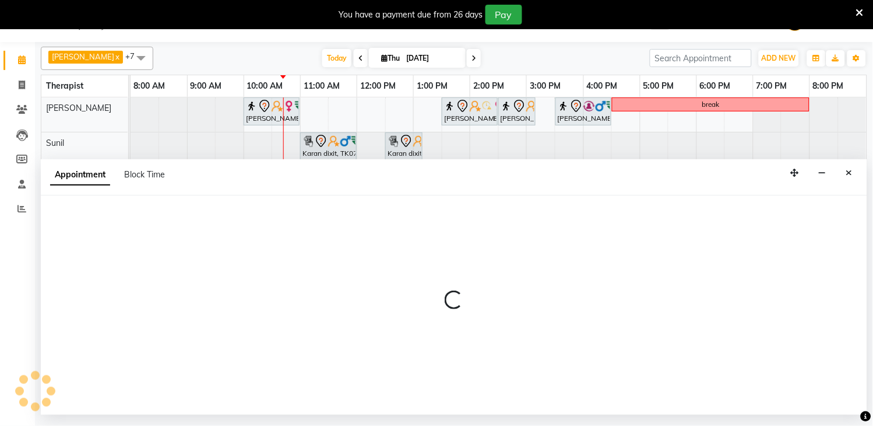
select select "17283"
select select "660"
select select "tentative"
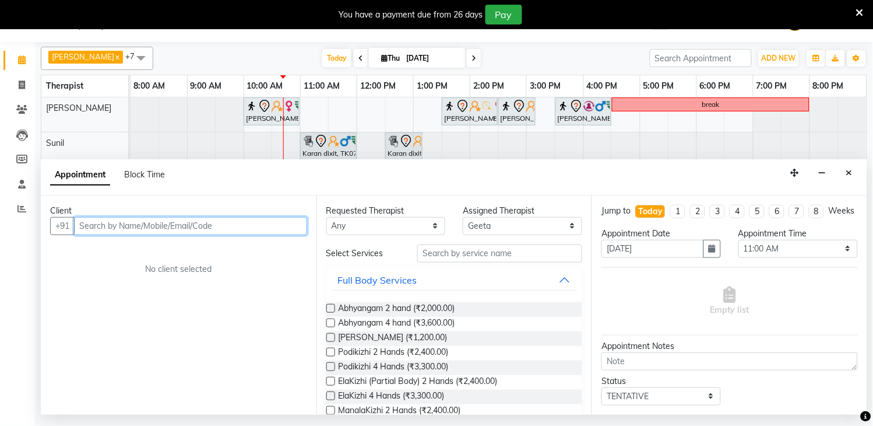
click at [194, 224] on input "text" at bounding box center [190, 226] width 233 height 18
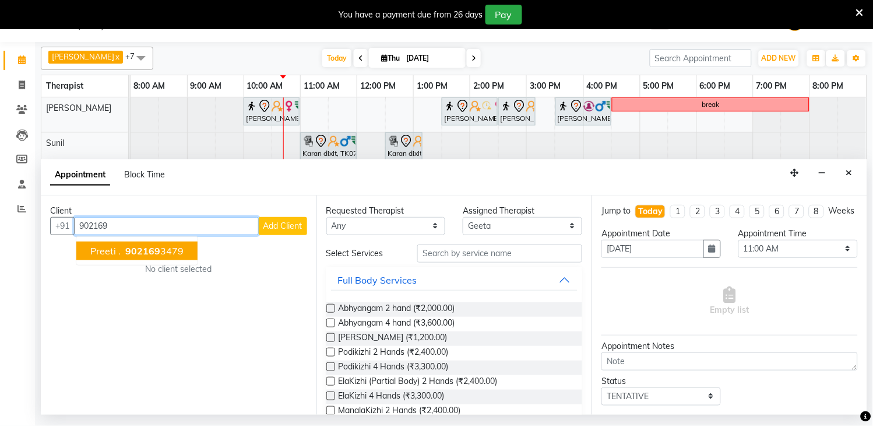
click at [165, 255] on ngb-highlight "902169 3479" at bounding box center [153, 251] width 61 height 12
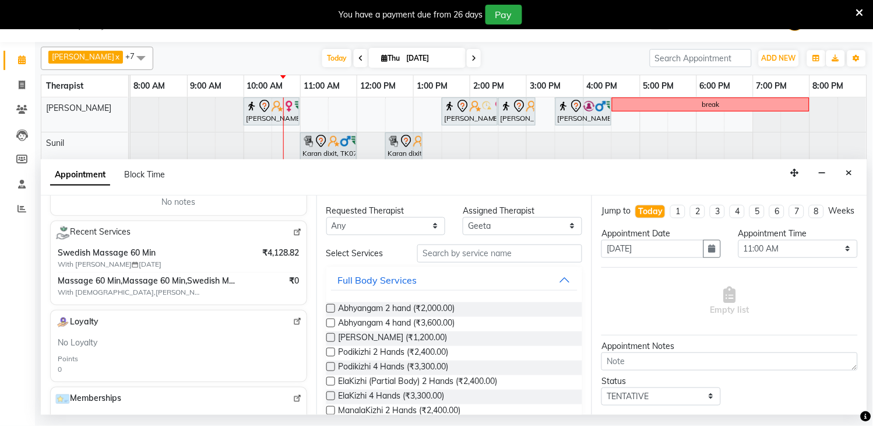
scroll to position [319, 0]
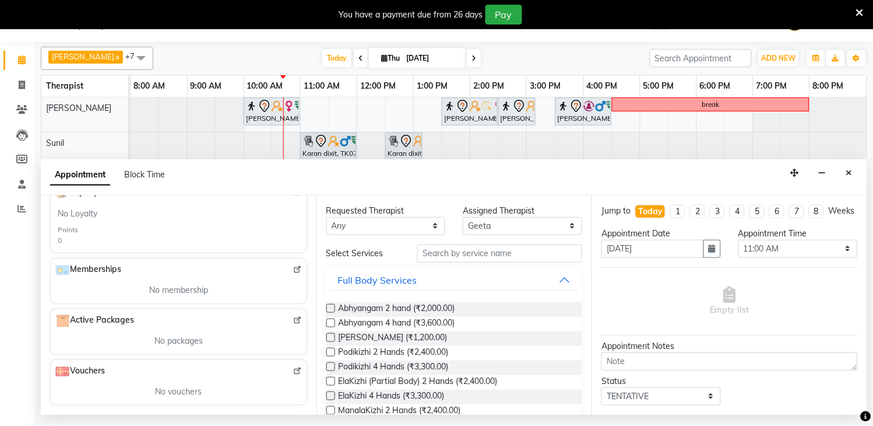
type input "9021693479"
click at [293, 270] on img at bounding box center [297, 269] width 9 height 9
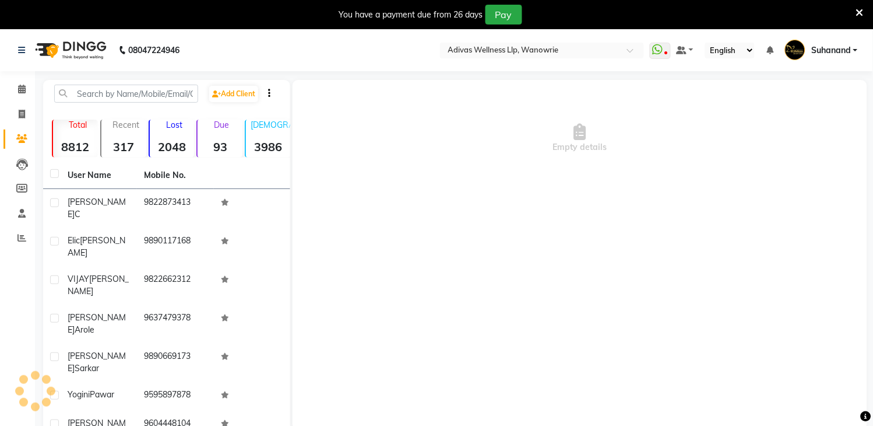
select select "en"
click at [21, 89] on icon at bounding box center [22, 89] width 8 height 9
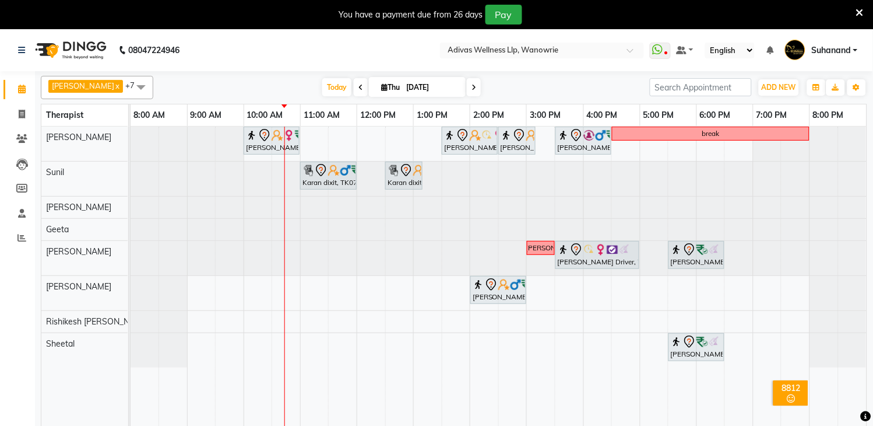
click at [131, 194] on div at bounding box center [131, 178] width 0 height 34
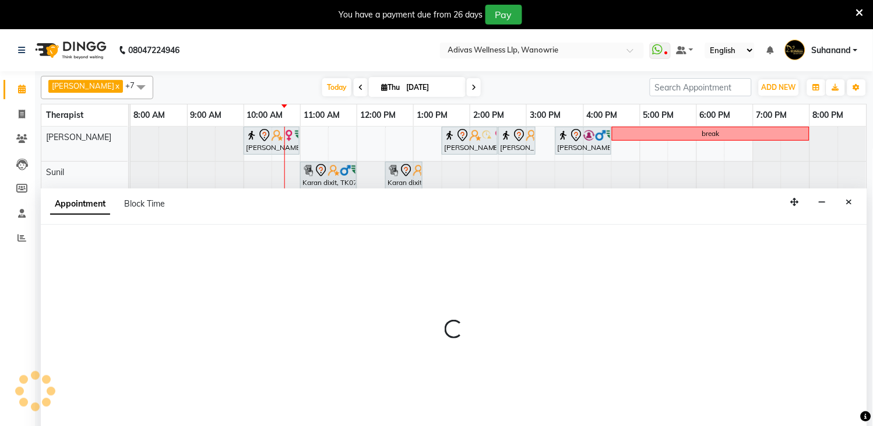
select select "24579"
select select "780"
select select "tentative"
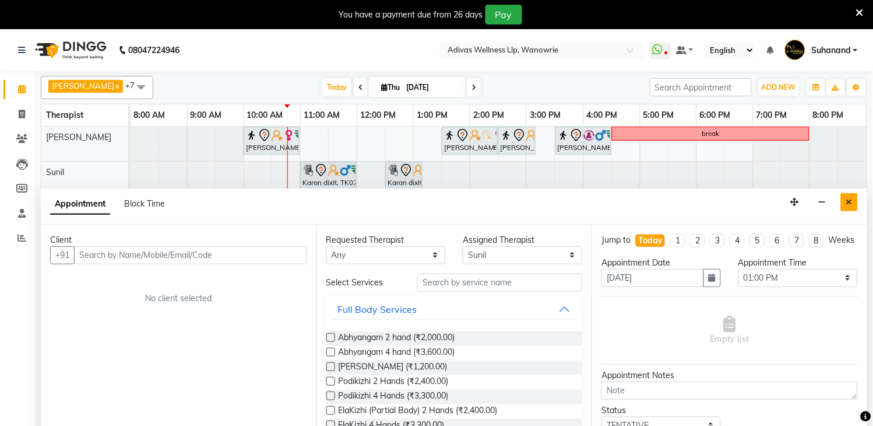
click at [847, 204] on icon "Close" at bounding box center [850, 202] width 6 height 8
